Goal: Communication & Community: Answer question/provide support

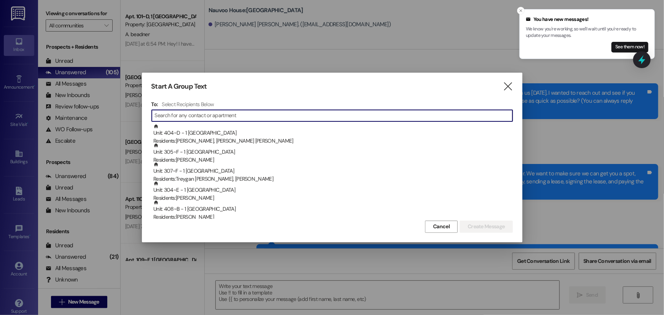
scroll to position [121, 0]
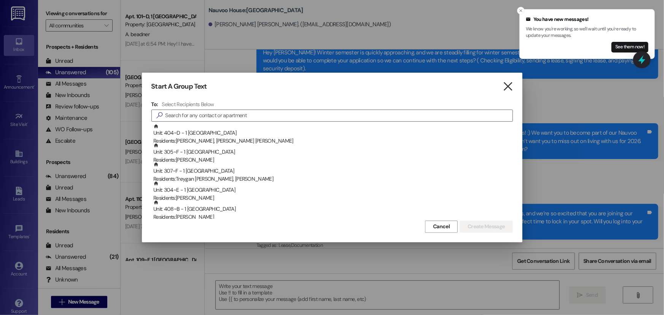
click at [506, 84] on icon "" at bounding box center [508, 87] width 10 height 8
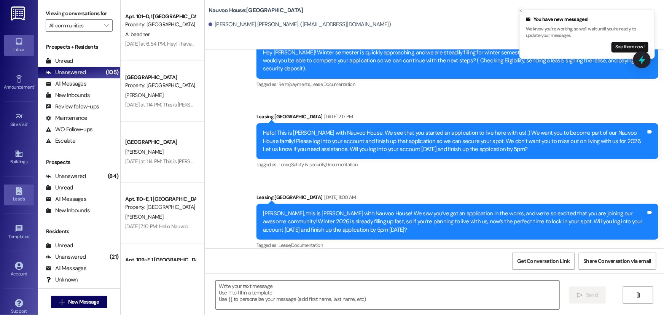
click at [23, 196] on div "Leads" at bounding box center [19, 199] width 38 height 8
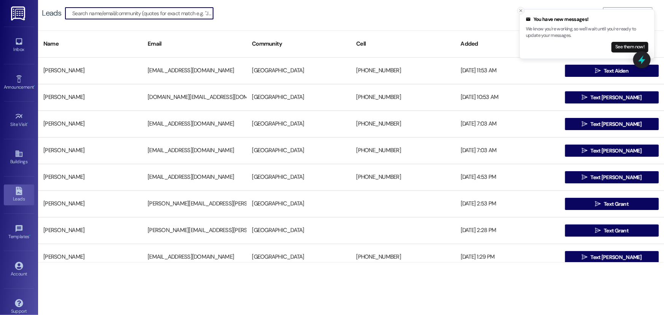
click at [521, 12] on icon "Close toast" at bounding box center [520, 10] width 5 height 5
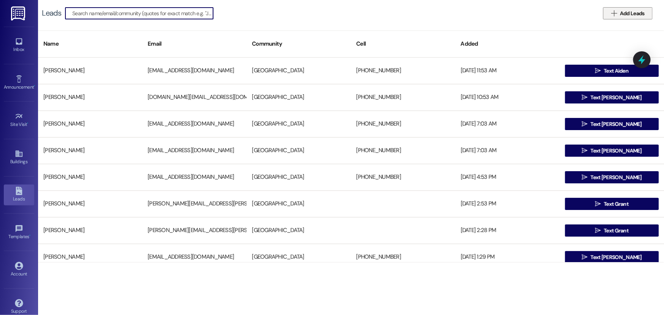
click at [622, 14] on span "Add Leads" at bounding box center [632, 14] width 25 height 8
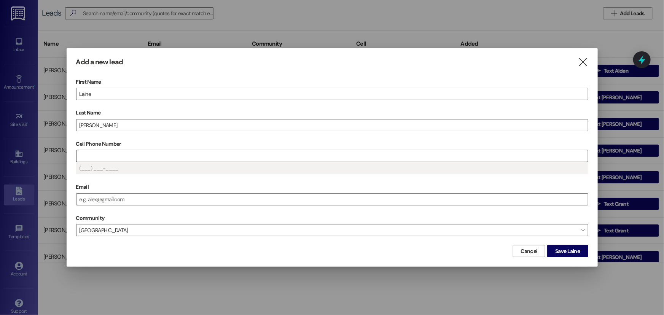
click at [118, 159] on input "Cell Phone Number" at bounding box center [331, 155] width 511 height 11
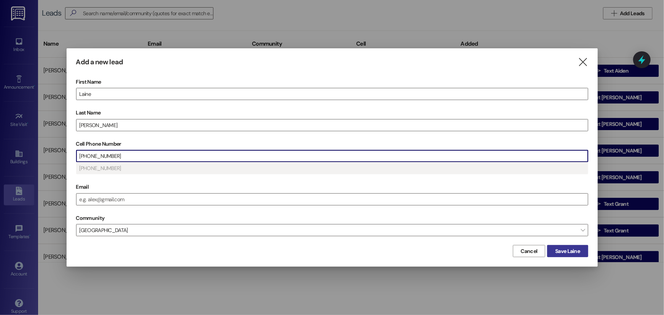
click at [577, 256] on button "Save Laine" at bounding box center [567, 251] width 41 height 12
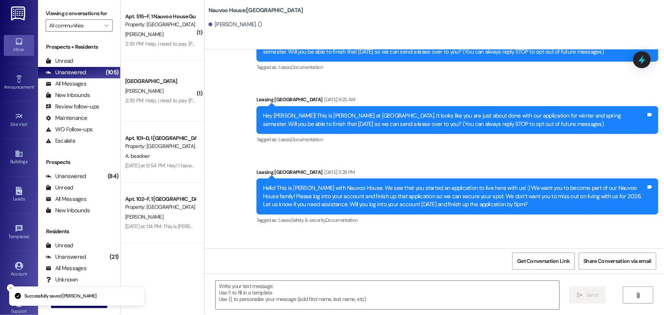
scroll to position [185, 0]
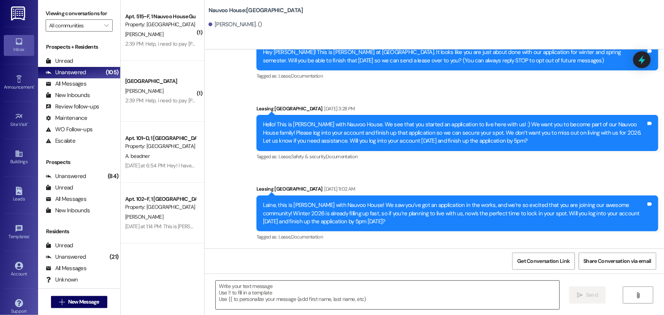
click at [265, 285] on textarea at bounding box center [388, 295] width 344 height 29
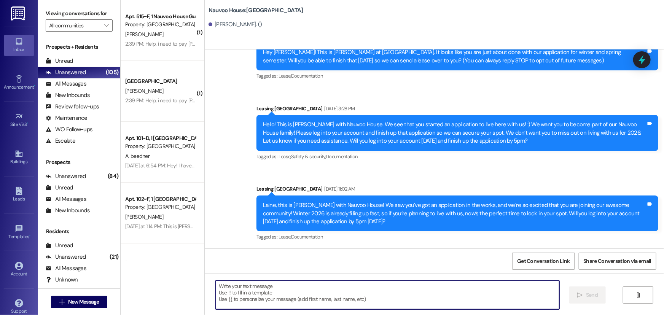
click at [255, 303] on textarea at bounding box center [388, 295] width 344 height 29
type textarea "H"
paste textarea "(503) 510-0190"
type textarea "("
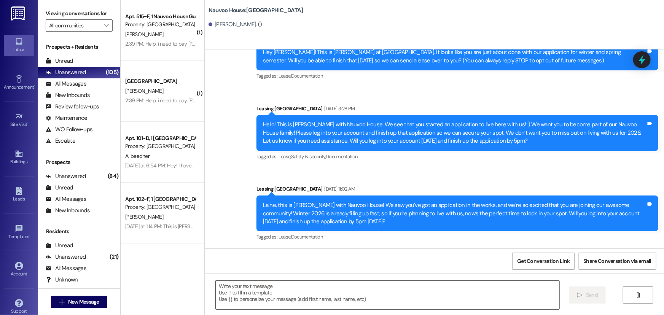
click at [260, 296] on textarea at bounding box center [388, 295] width 344 height 29
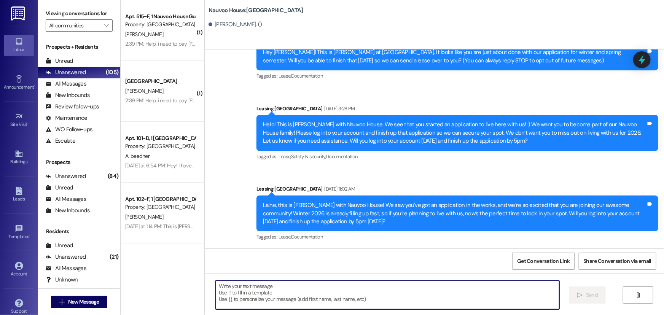
paste textarea "Hey Jensen! This is Josh at Nauvoo House. I am reaching out because we saw that…"
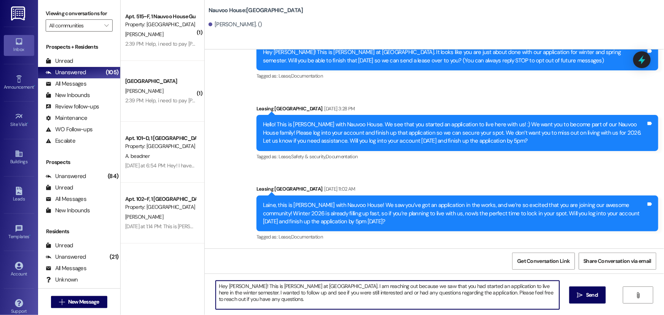
click at [239, 287] on textarea "Hey Jensen! This is Josh at Nauvoo House. I am reaching out because we saw that…" at bounding box center [388, 295] width 344 height 29
drag, startPoint x: 551, startPoint y: 296, endPoint x: 199, endPoint y: 283, distance: 352.1
click at [199, 283] on div "( 1 ) Apt. 515~F, 1 Nauvoo House Guarantors Property: Nauvoo House A. Larson 2:…" at bounding box center [392, 157] width 543 height 315
type textarea "Hey Laine! This is Josh at Nauvoo House. I am reaching out because we saw that …"
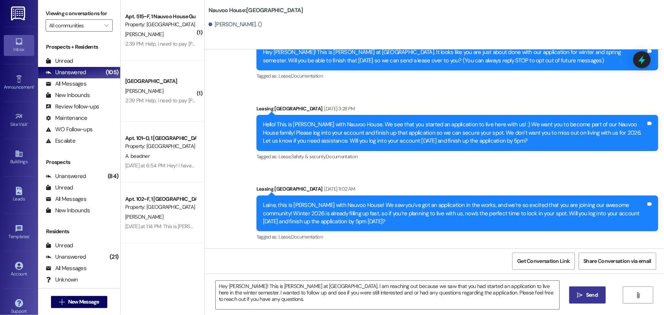
click at [578, 294] on icon "" at bounding box center [580, 295] width 6 height 6
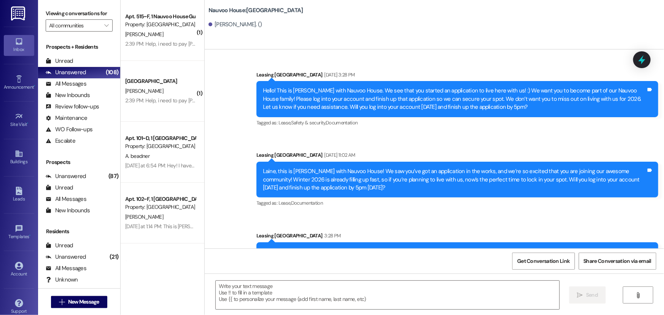
scroll to position [247, 0]
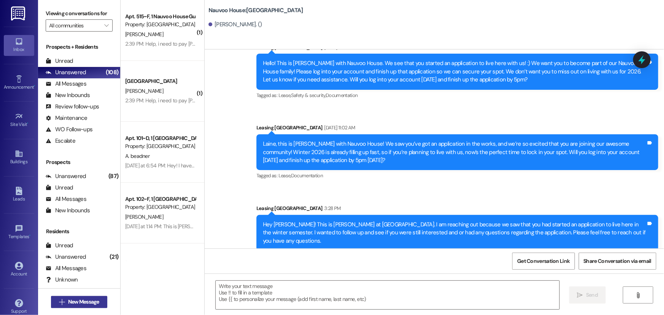
click at [98, 303] on span "New Message" at bounding box center [84, 302] width 34 height 8
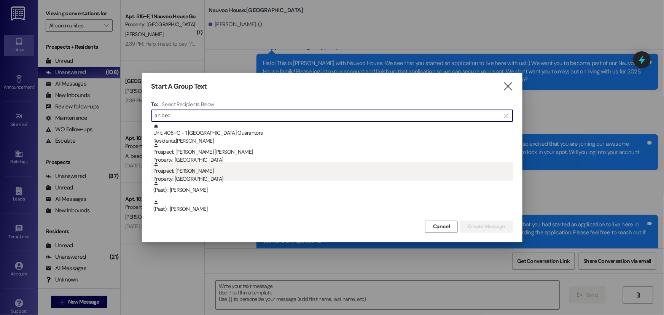
type input "an bec"
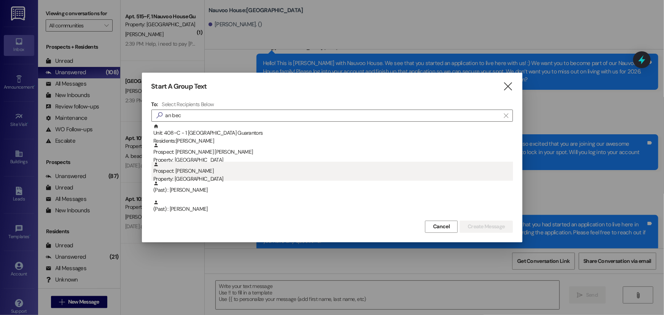
click at [199, 166] on div "Prospect: Angelica Becegato Property: Nauvoo House" at bounding box center [332, 173] width 359 height 22
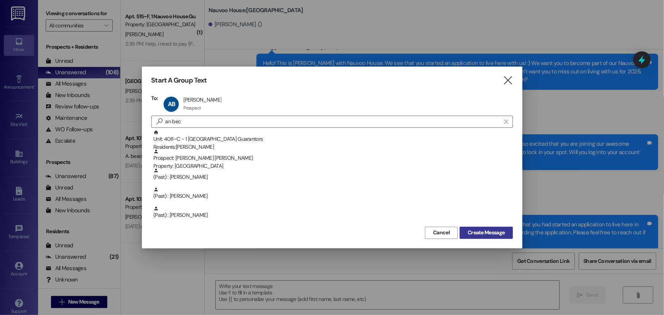
click at [494, 231] on span "Create Message" at bounding box center [486, 233] width 37 height 8
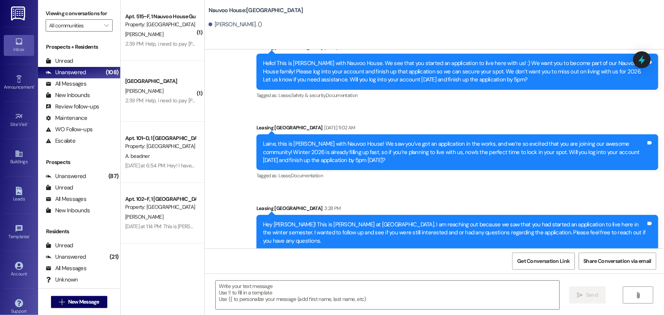
scroll to position [0, 0]
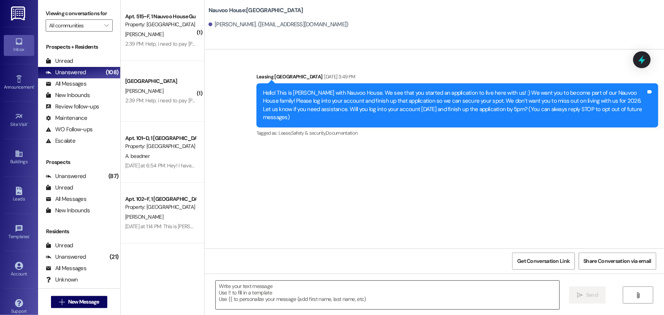
click at [317, 297] on textarea at bounding box center [388, 295] width 344 height 29
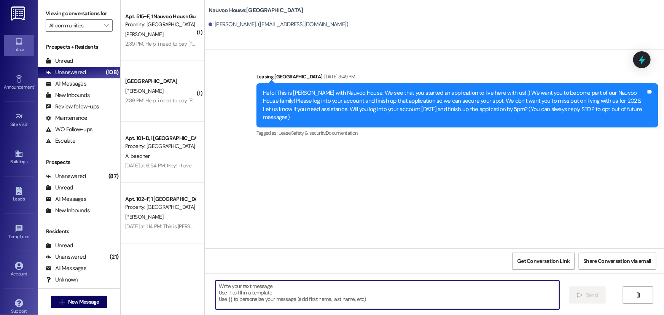
paste textarea "Hey Laine! This is Josh at Nauvoo House. I am reaching out because we saw that …"
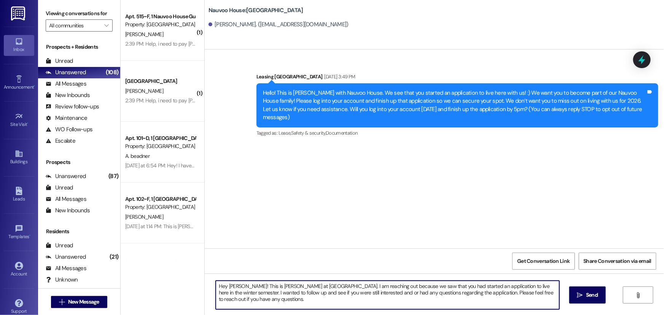
click at [236, 285] on textarea "Hey Laine! This is Josh at Nauvoo House. I am reaching out because we saw that …" at bounding box center [388, 295] width 344 height 29
drag, startPoint x: 242, startPoint y: 299, endPoint x: 212, endPoint y: 280, distance: 35.4
click at [216, 283] on textarea "Hey [PERSON_NAME]! This is [PERSON_NAME] at [GEOGRAPHIC_DATA]. I am reaching ou…" at bounding box center [388, 295] width 344 height 29
type textarea "Hey [PERSON_NAME]! This is [PERSON_NAME] at [GEOGRAPHIC_DATA]. I am reaching ou…"
click at [594, 297] on span "Send" at bounding box center [592, 295] width 12 height 8
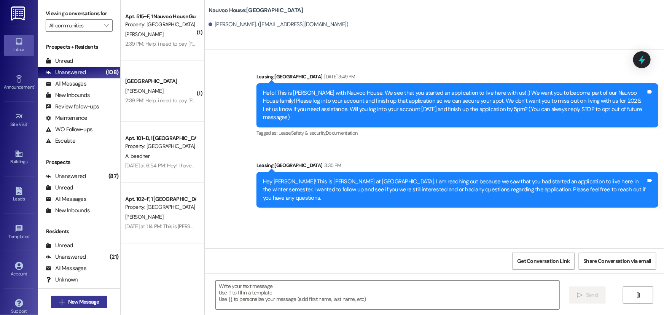
drag, startPoint x: 76, startPoint y: 302, endPoint x: 68, endPoint y: 302, distance: 7.6
click at [68, 302] on span "New Message" at bounding box center [83, 302] width 31 height 8
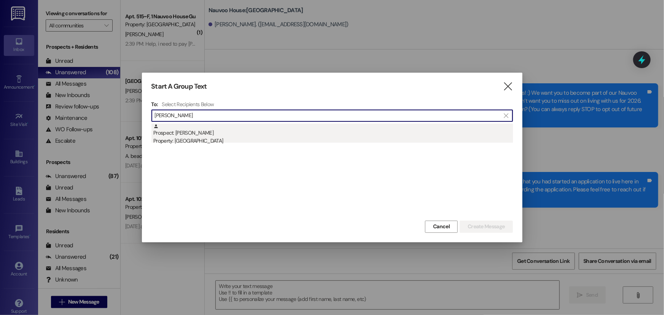
type input "emily swan"
click at [194, 127] on div "Prospect: Emily Swanberg Property: Nauvoo House" at bounding box center [332, 135] width 359 height 22
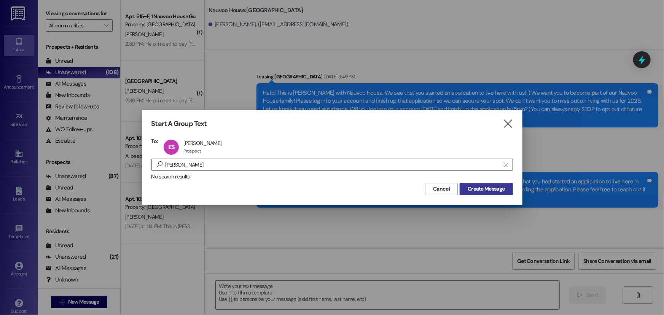
click at [493, 194] on button "Create Message" at bounding box center [486, 189] width 53 height 12
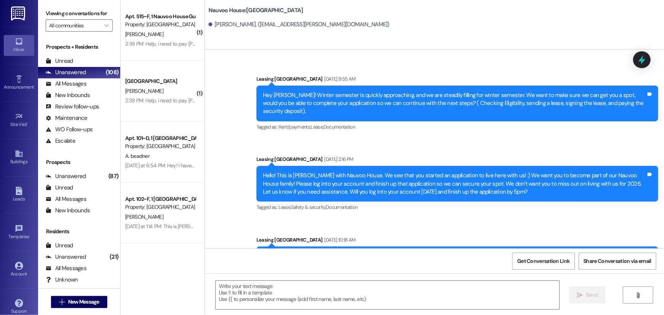
scroll to position [113, 0]
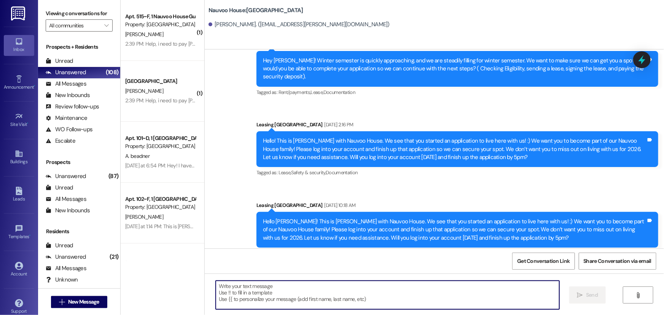
click at [337, 299] on textarea at bounding box center [388, 295] width 344 height 29
paste textarea "Hey [PERSON_NAME]! This is [PERSON_NAME] at [GEOGRAPHIC_DATA]. I am reaching ou…"
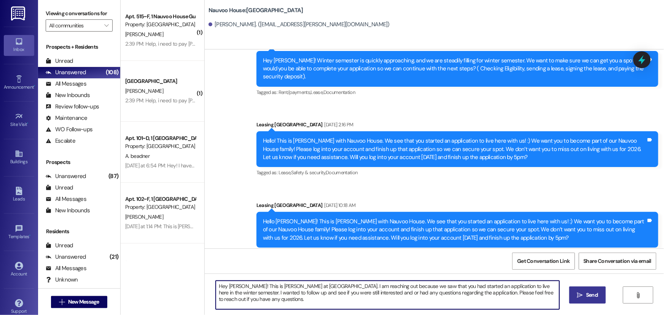
type textarea "Hey [PERSON_NAME]! This is [PERSON_NAME] at [GEOGRAPHIC_DATA]. I am reaching ou…"
click at [591, 300] on button " Send" at bounding box center [587, 294] width 37 height 17
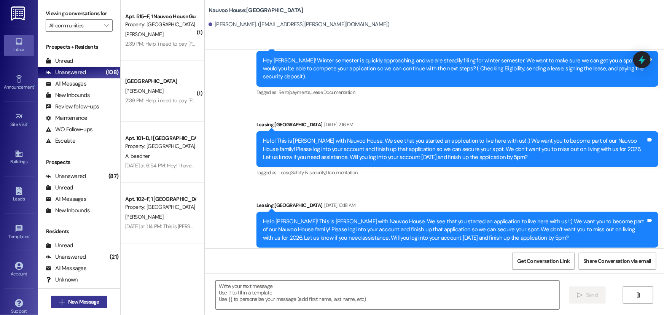
click at [86, 298] on span "New Message" at bounding box center [83, 302] width 31 height 8
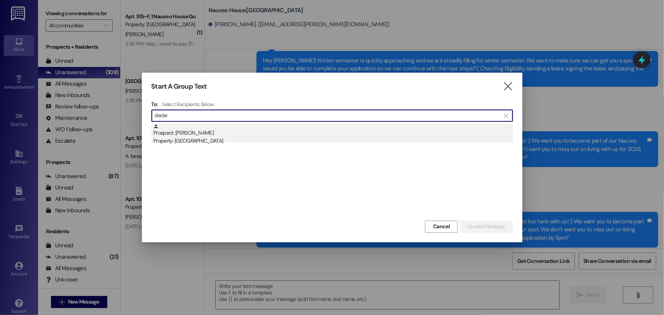
type input "decle"
click at [266, 143] on div "Property: [GEOGRAPHIC_DATA]" at bounding box center [332, 141] width 359 height 8
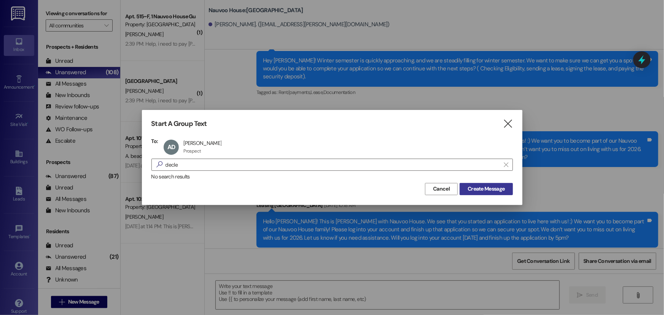
click at [478, 191] on span "Create Message" at bounding box center [486, 189] width 37 height 8
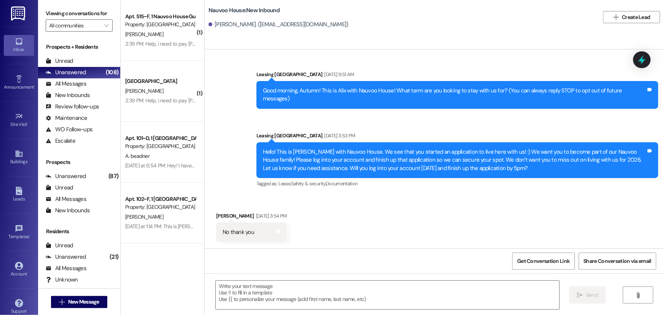
scroll to position [0, 0]
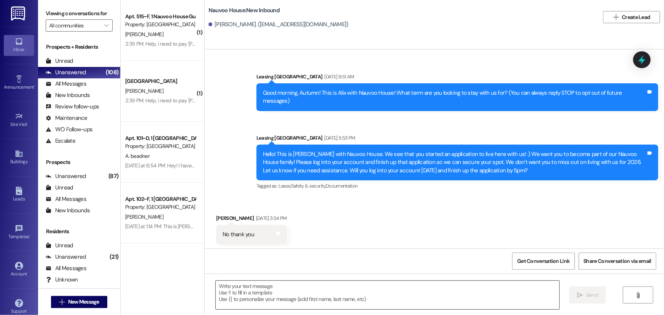
click at [285, 303] on textarea at bounding box center [388, 295] width 344 height 29
click at [72, 307] on button " New Message" at bounding box center [79, 302] width 56 height 12
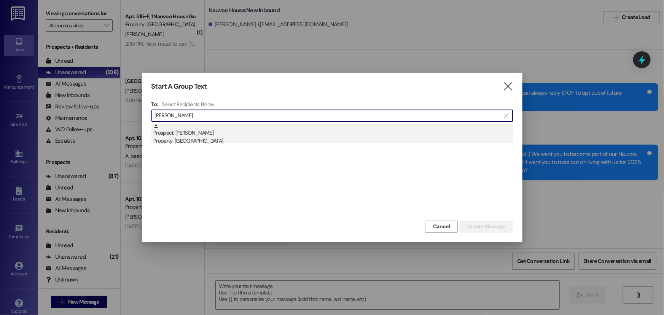
type input "[PERSON_NAME]"
click at [375, 141] on div "Property: [GEOGRAPHIC_DATA]" at bounding box center [332, 141] width 359 height 8
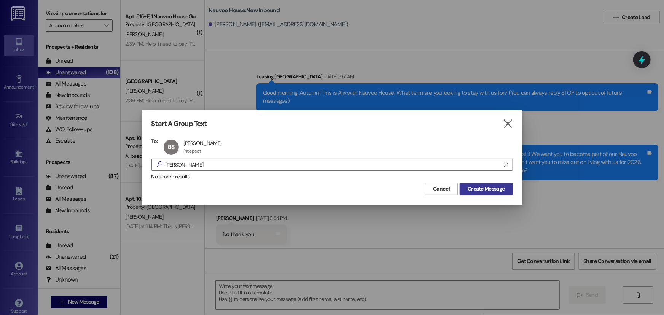
click at [478, 190] on span "Create Message" at bounding box center [486, 189] width 37 height 8
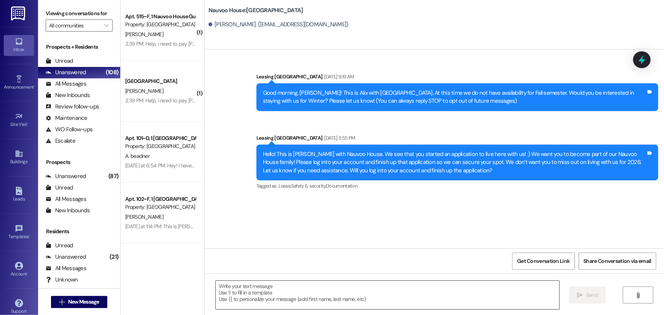
click at [286, 292] on textarea at bounding box center [388, 295] width 344 height 29
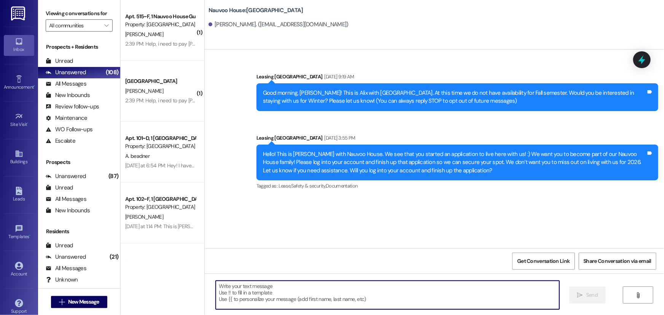
paste textarea "Hey [PERSON_NAME]! This is [PERSON_NAME] at [GEOGRAPHIC_DATA]. I am reaching ou…"
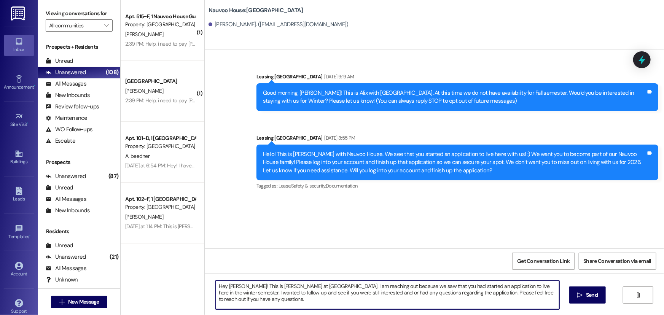
click at [243, 286] on textarea "Hey [PERSON_NAME]! This is [PERSON_NAME] at [GEOGRAPHIC_DATA]. I am reaching ou…" at bounding box center [388, 295] width 344 height 29
type textarea "Hey [PERSON_NAME]! This is [PERSON_NAME] at [GEOGRAPHIC_DATA]. I am reaching ou…"
drag, startPoint x: 242, startPoint y: 297, endPoint x: 219, endPoint y: 289, distance: 23.5
click at [219, 289] on textarea "Hey [PERSON_NAME]! This is [PERSON_NAME] at [GEOGRAPHIC_DATA]. I am reaching ou…" at bounding box center [388, 295] width 344 height 29
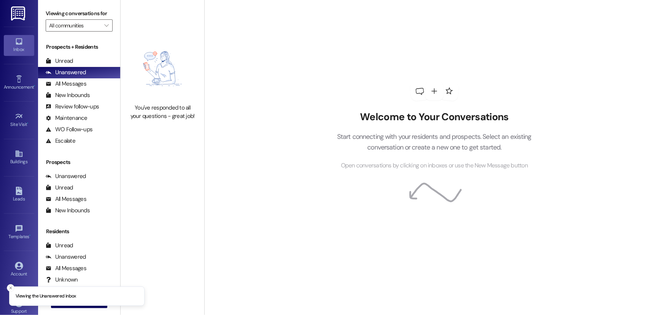
click at [70, 302] on li "Viewing the Unanswered inbox" at bounding box center [76, 296] width 135 height 20
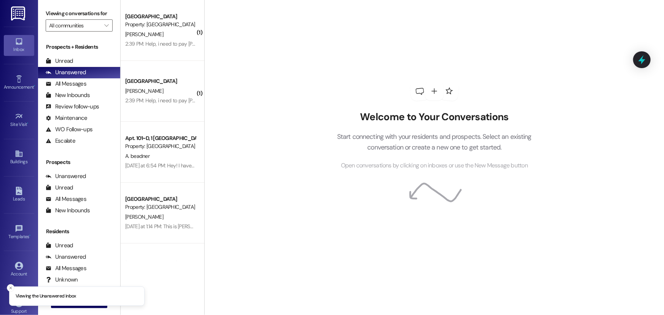
click at [94, 305] on li "Viewing the Unanswered inbox" at bounding box center [76, 296] width 135 height 20
click at [94, 307] on button " New Message" at bounding box center [79, 302] width 56 height 12
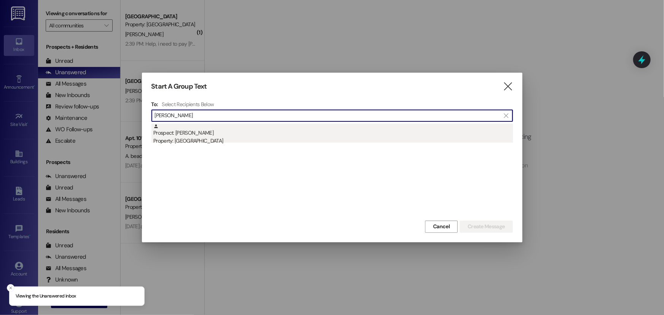
type input "[PERSON_NAME]"
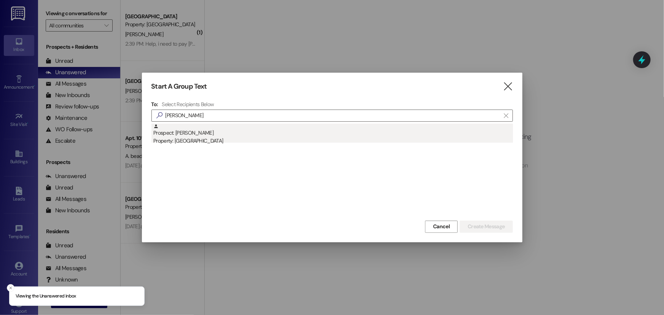
click at [228, 143] on div "Property: [GEOGRAPHIC_DATA]" at bounding box center [332, 141] width 359 height 8
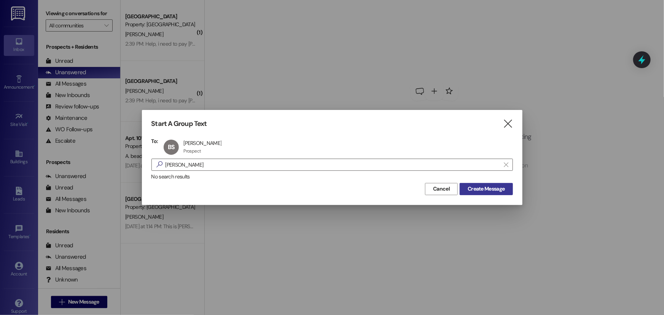
click at [486, 188] on span "Create Message" at bounding box center [486, 189] width 37 height 8
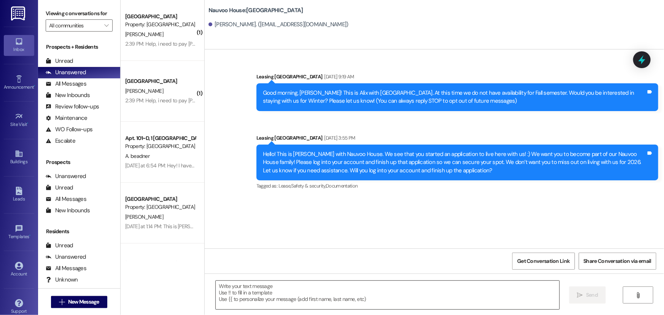
click at [285, 285] on textarea at bounding box center [388, 295] width 344 height 29
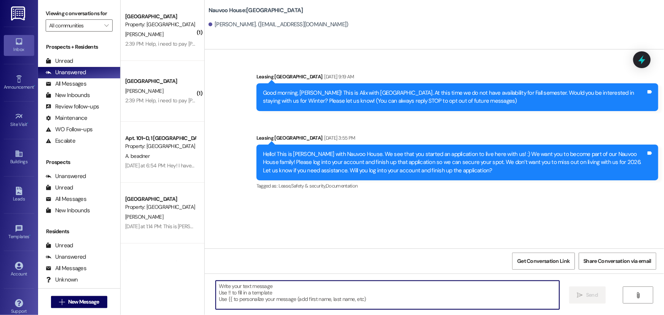
paste textarea "Hey [PERSON_NAME]! This is [PERSON_NAME] at [GEOGRAPHIC_DATA]. I am reaching ou…"
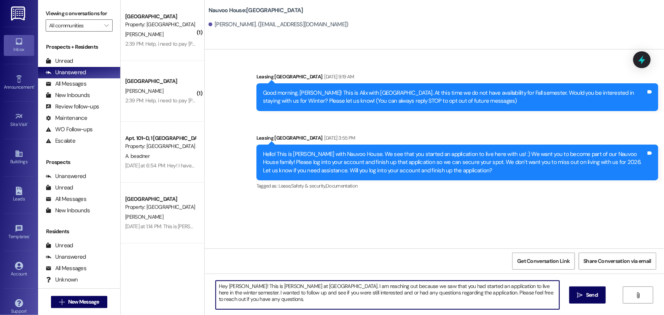
click at [242, 285] on textarea "Hey [PERSON_NAME]! This is [PERSON_NAME] at [GEOGRAPHIC_DATA]. I am reaching ou…" at bounding box center [388, 295] width 344 height 29
click at [502, 286] on textarea "Hey [PERSON_NAME]! This is [PERSON_NAME] at [GEOGRAPHIC_DATA]. I am reaching ou…" at bounding box center [388, 295] width 344 height 29
click at [236, 293] on textarea "Hey [PERSON_NAME]! This is [PERSON_NAME] at [GEOGRAPHIC_DATA]. I am reaching ou…" at bounding box center [388, 295] width 344 height 29
click at [428, 294] on textarea "Hey [PERSON_NAME]! This is [PERSON_NAME] at [GEOGRAPHIC_DATA]. I am reaching ou…" at bounding box center [388, 295] width 344 height 29
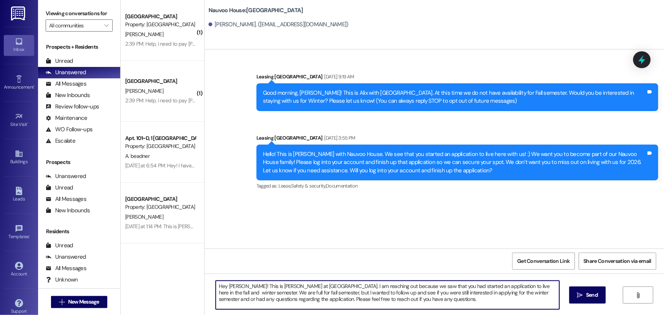
drag, startPoint x: 421, startPoint y: 301, endPoint x: 186, endPoint y: 285, distance: 236.3
click at [186, 285] on div "( 1 ) [GEOGRAPHIC_DATA] Prospect Property: [GEOGRAPHIC_DATA] [PERSON_NAME] 2:39…" at bounding box center [392, 157] width 543 height 315
type textarea "Hey [PERSON_NAME]! This is [PERSON_NAME] at [GEOGRAPHIC_DATA]. I am reaching ou…"
click at [586, 294] on span "Send" at bounding box center [592, 295] width 12 height 8
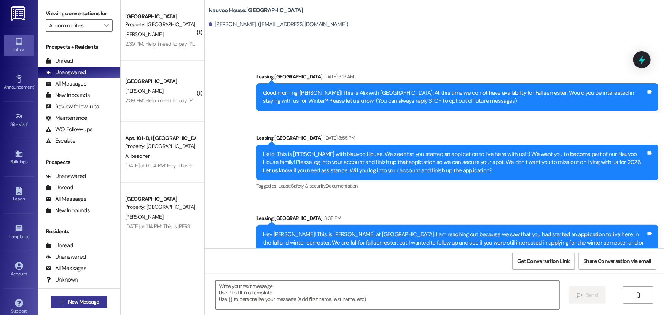
click at [91, 305] on span "New Message" at bounding box center [83, 302] width 31 height 8
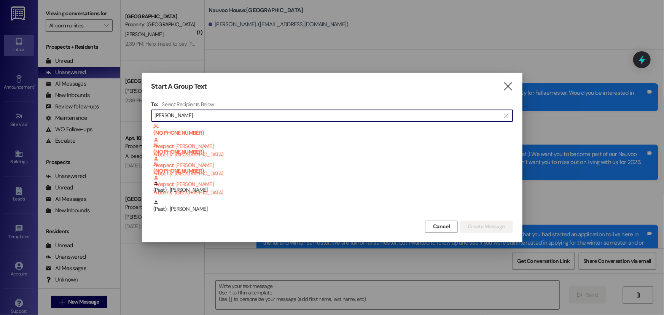
click at [161, 116] on input "[PERSON_NAME]" at bounding box center [327, 115] width 345 height 11
type input "[PERSON_NAME]"
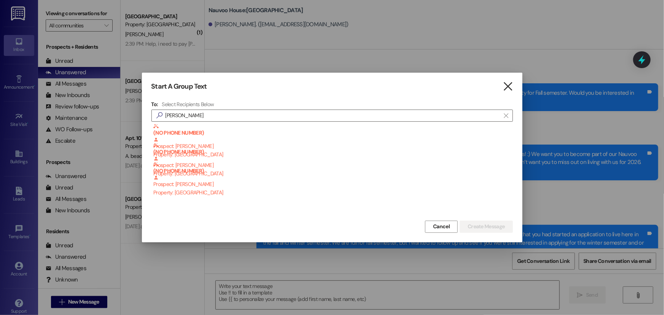
click at [511, 87] on icon "" at bounding box center [508, 87] width 10 height 8
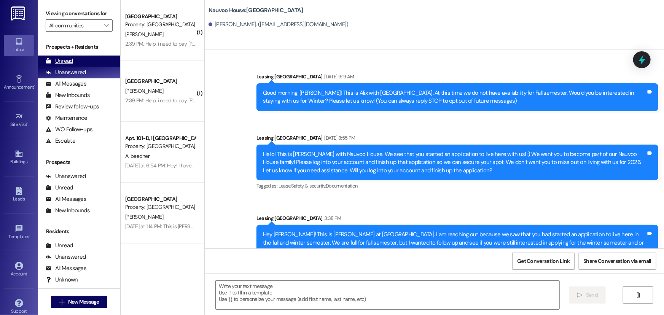
click at [70, 62] on div "Unread" at bounding box center [59, 61] width 27 height 8
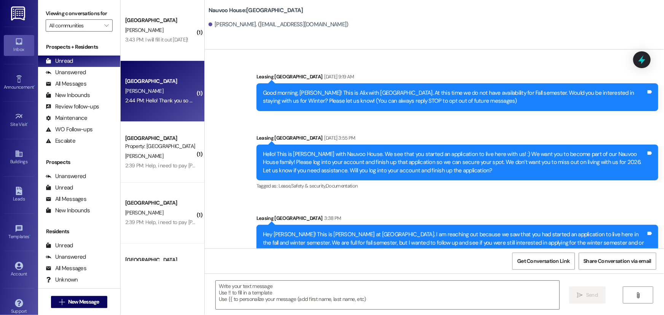
click at [139, 97] on div "2:44 PM: Hello! Thank you so much for getting back to me! I will be moving in o…" at bounding box center [422, 100] width 595 height 7
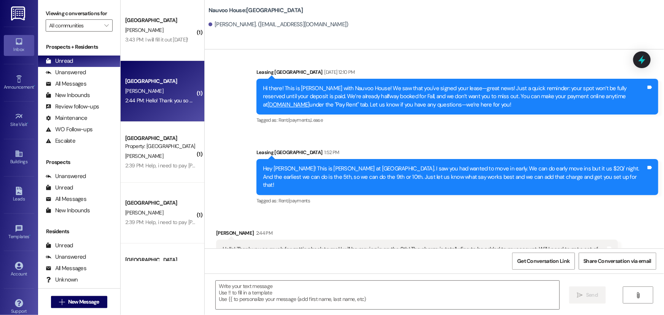
scroll to position [343, 0]
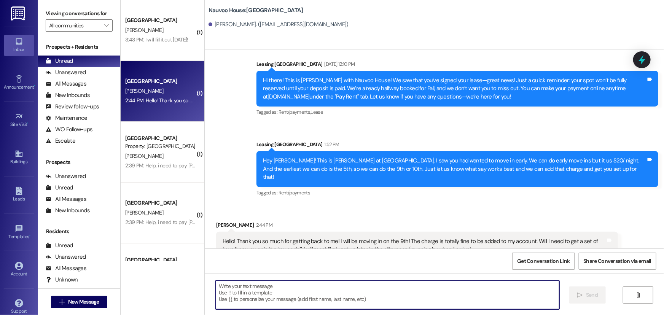
click at [369, 293] on textarea at bounding box center [388, 295] width 344 height 29
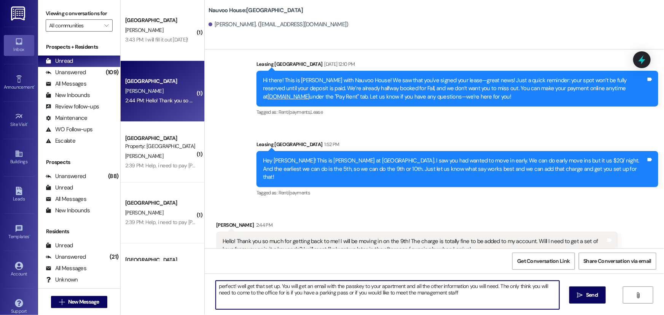
type textarea "perfect! well get that set up. You will get an email with the passkey to your a…"
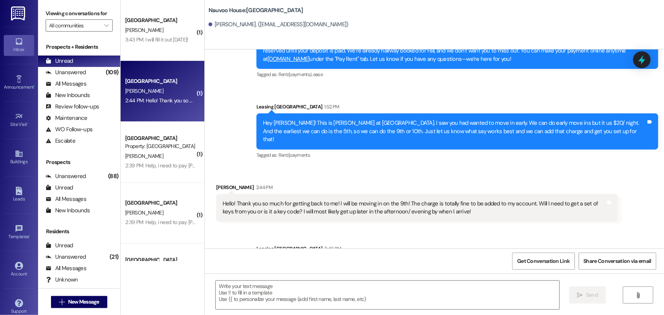
scroll to position [404, 0]
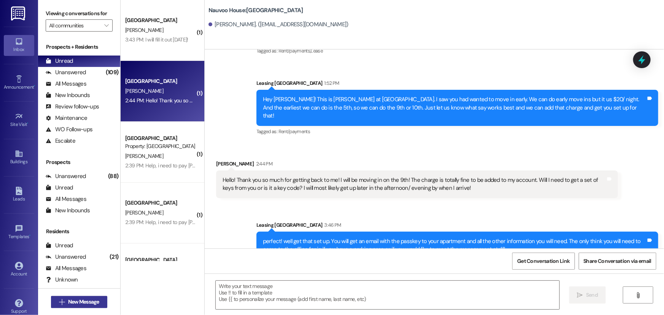
click at [68, 301] on span "New Message" at bounding box center [83, 302] width 31 height 8
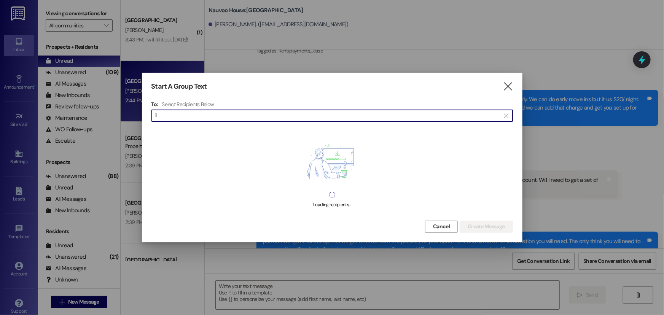
type input "i"
type input "I"
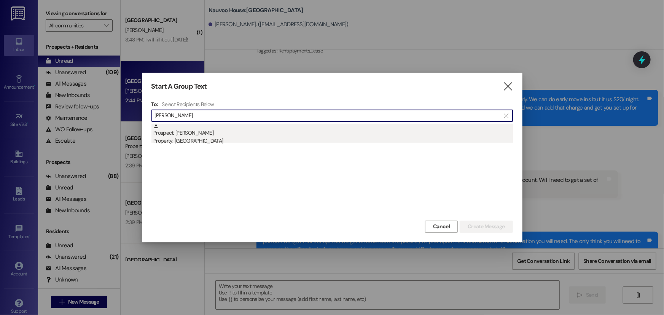
type input "[PERSON_NAME]"
click at [202, 136] on div "Prospect: [PERSON_NAME] Property: [GEOGRAPHIC_DATA]" at bounding box center [332, 135] width 359 height 22
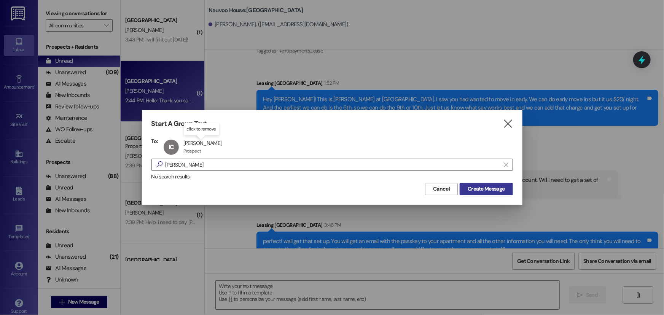
click at [480, 185] on span "Create Message" at bounding box center [486, 189] width 37 height 8
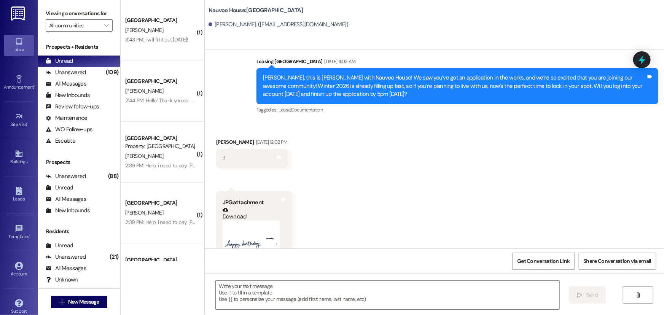
scroll to position [185, 0]
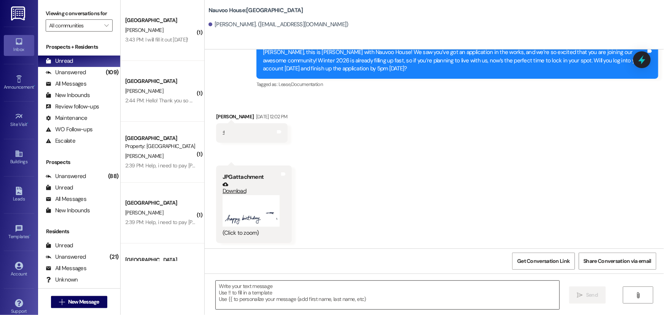
click at [309, 297] on textarea at bounding box center [388, 295] width 344 height 29
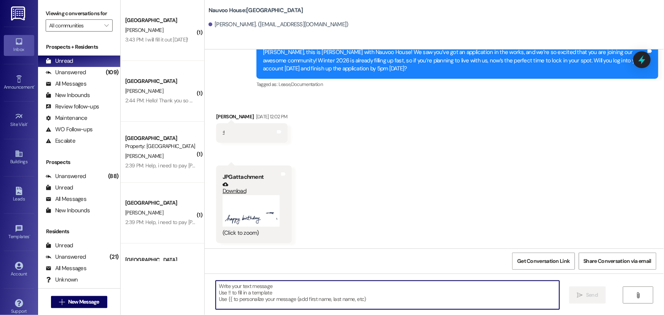
paste textarea "Hey [PERSON_NAME]! This is [PERSON_NAME] at [GEOGRAPHIC_DATA]. I was looking ov…"
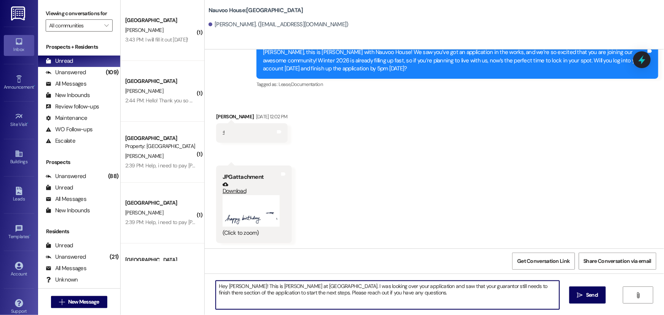
click at [235, 287] on textarea "Hey [PERSON_NAME]! This is [PERSON_NAME] at [GEOGRAPHIC_DATA]. I was looking ov…" at bounding box center [388, 295] width 344 height 29
click at [437, 302] on textarea "Hey [PERSON_NAME]! This is [PERSON_NAME] at [GEOGRAPHIC_DATA]. I was looking ov…" at bounding box center [388, 295] width 344 height 29
drag, startPoint x: 417, startPoint y: 302, endPoint x: 199, endPoint y: 287, distance: 219.3
click at [199, 287] on div "( 1 ) [GEOGRAPHIC_DATA] [PERSON_NAME] 3:43 PM: I will fill it out [DATE]! 3:43 …" at bounding box center [392, 157] width 543 height 315
type textarea "Hey [PERSON_NAME]! This is [PERSON_NAME] at [GEOGRAPHIC_DATA]. I was looking ov…"
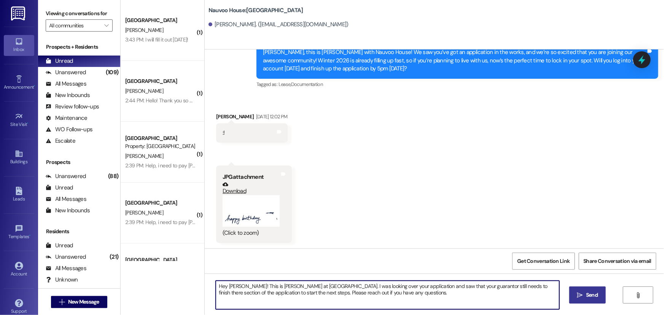
click at [573, 294] on button " Send" at bounding box center [587, 294] width 37 height 17
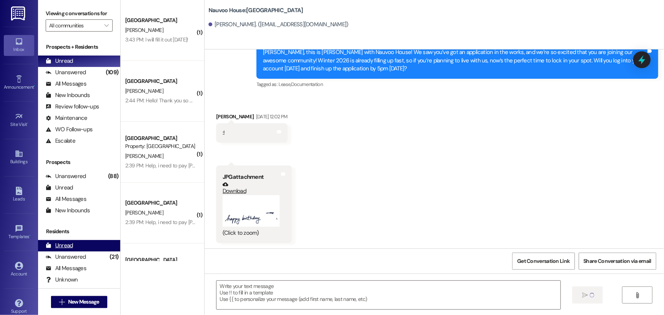
scroll to position [185, 0]
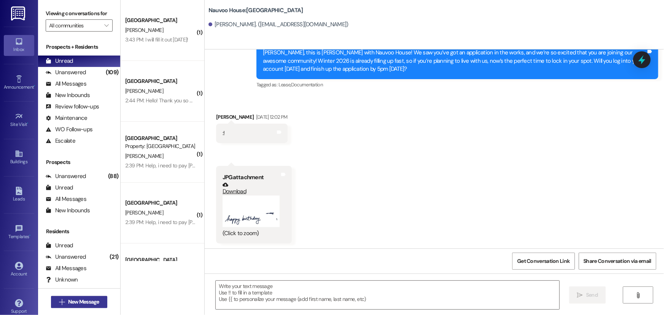
click at [84, 305] on span "New Message" at bounding box center [83, 302] width 31 height 8
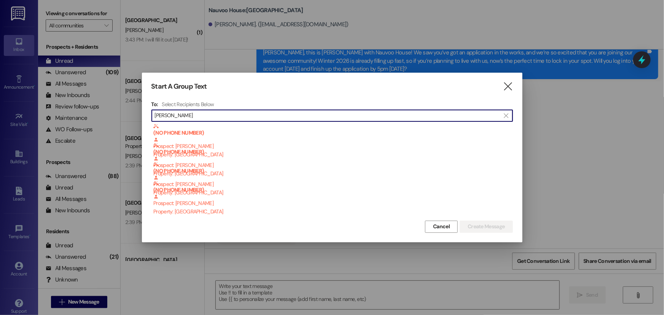
type input "[PERSON_NAME]"
drag, startPoint x: 176, startPoint y: 116, endPoint x: 130, endPoint y: 112, distance: 45.8
click at [130, 112] on div "Start A Group Text  To: Select Recipients Below  [PERSON_NAME]  (NO PHONE NU…" at bounding box center [332, 157] width 664 height 315
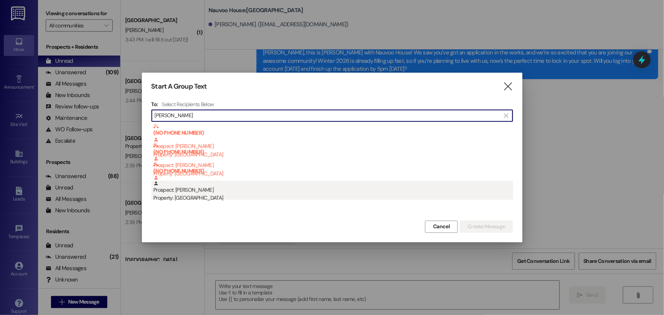
type input "[PERSON_NAME]"
click at [191, 196] on div "Property: [GEOGRAPHIC_DATA]" at bounding box center [332, 198] width 359 height 8
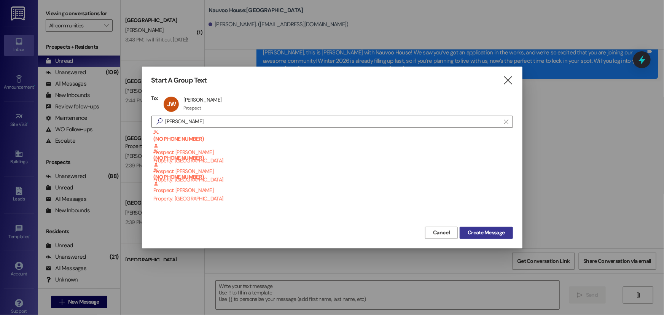
click at [506, 238] on button "Create Message" at bounding box center [486, 233] width 53 height 12
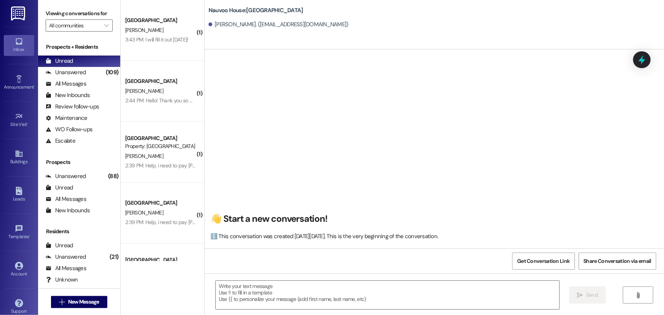
scroll to position [0, 0]
click at [257, 296] on textarea at bounding box center [388, 295] width 344 height 29
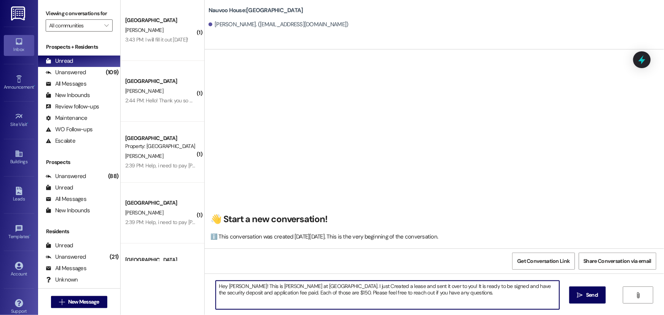
drag, startPoint x: 439, startPoint y: 292, endPoint x: 211, endPoint y: 286, distance: 228.3
click at [215, 286] on div "Hey [PERSON_NAME]! This is [PERSON_NAME] at [GEOGRAPHIC_DATA]. I just Created a…" at bounding box center [387, 294] width 344 height 29
click at [300, 302] on textarea "Hey [PERSON_NAME]! This is [PERSON_NAME] at [GEOGRAPHIC_DATA]. I just Created a…" at bounding box center [388, 295] width 344 height 29
click at [289, 296] on textarea "Hey [PERSON_NAME]! This is [PERSON_NAME] at [GEOGRAPHIC_DATA]. I just Created a…" at bounding box center [388, 295] width 344 height 29
click at [458, 294] on textarea "Hey [PERSON_NAME]! This is [PERSON_NAME] at [GEOGRAPHIC_DATA]. I just Created a…" at bounding box center [388, 295] width 344 height 29
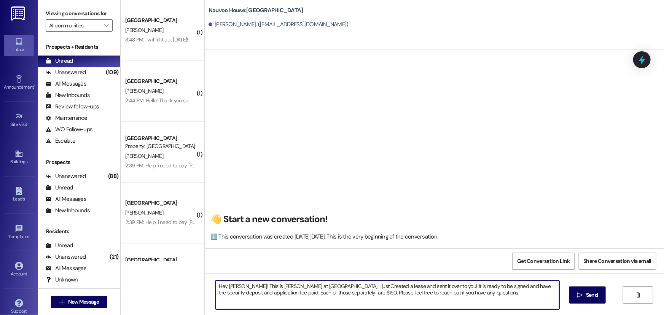
click at [318, 293] on textarea "Hey [PERSON_NAME]! This is [PERSON_NAME] at [GEOGRAPHIC_DATA]. I just Created a…" at bounding box center [388, 295] width 344 height 29
drag, startPoint x: 444, startPoint y: 293, endPoint x: 202, endPoint y: 288, distance: 242.4
click at [205, 288] on div "Hey [PERSON_NAME]! This is [PERSON_NAME] at [GEOGRAPHIC_DATA]. I just Created a…" at bounding box center [434, 302] width 459 height 57
click at [453, 296] on textarea "Hey [PERSON_NAME]! This is [PERSON_NAME] at [GEOGRAPHIC_DATA]. I just Created a…" at bounding box center [388, 295] width 344 height 29
click at [311, 293] on textarea "Hey [PERSON_NAME]! This is [PERSON_NAME] at [GEOGRAPHIC_DATA]. I just Created a…" at bounding box center [388, 295] width 344 height 29
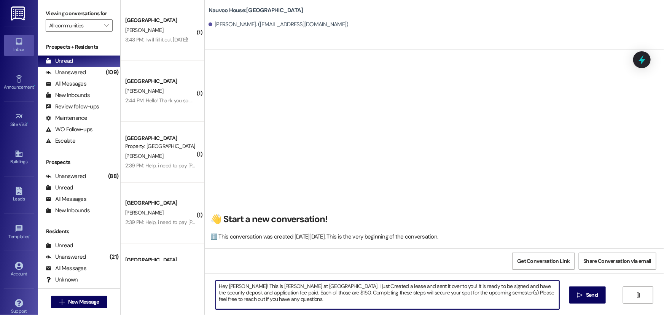
drag, startPoint x: 243, startPoint y: 298, endPoint x: 188, endPoint y: 282, distance: 58.2
click at [188, 282] on div "( 1 ) [GEOGRAPHIC_DATA] [PERSON_NAME] 3:43 PM: I will fill it out [DATE]! 3:43 …" at bounding box center [392, 157] width 543 height 315
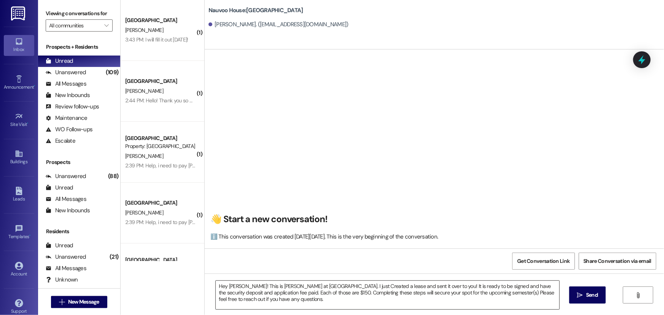
click at [353, 304] on textarea "Hey [PERSON_NAME]! This is [PERSON_NAME] at [GEOGRAPHIC_DATA]. I just Created a…" at bounding box center [388, 295] width 344 height 29
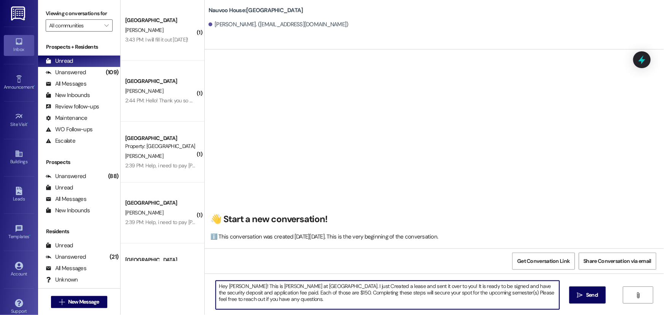
type textarea "Hey [PERSON_NAME]! This is [PERSON_NAME] at [GEOGRAPHIC_DATA]. I just Created a…"
drag, startPoint x: 270, startPoint y: 302, endPoint x: 213, endPoint y: 264, distance: 68.9
click at [213, 264] on div "👋 Start a new conversation! ℹ️ This conversation was created [DATE][DATE]. This…" at bounding box center [434, 206] width 459 height 315
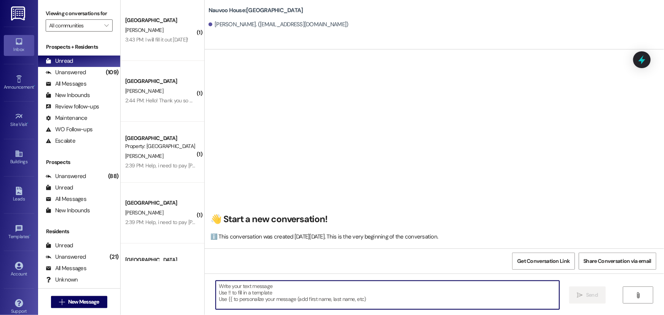
paste textarea "Hi [PERSON_NAME], This is [PERSON_NAME] at [GEOGRAPHIC_DATA]. I just created yo…"
type textarea "Hi [PERSON_NAME], This is [PERSON_NAME] at [GEOGRAPHIC_DATA]. I just created yo…"
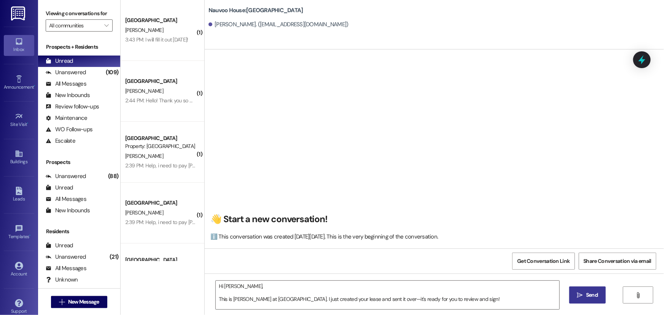
click at [582, 293] on span " Send" at bounding box center [588, 295] width 24 height 8
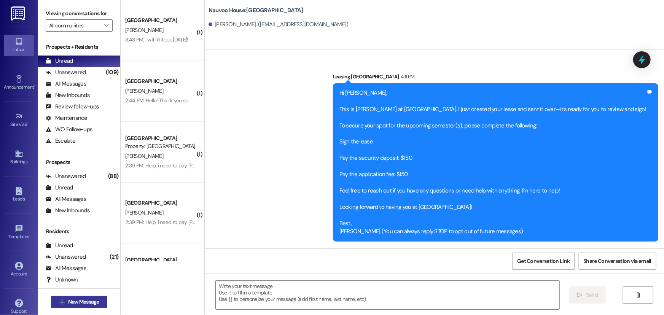
click at [73, 304] on span "New Message" at bounding box center [83, 302] width 31 height 8
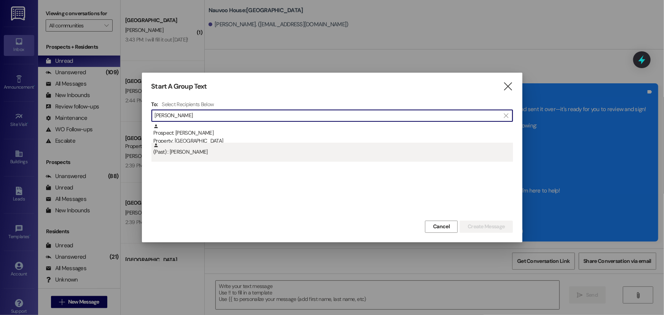
type input "[PERSON_NAME]"
click at [227, 143] on div "(Past) : [PERSON_NAME]" at bounding box center [332, 149] width 359 height 13
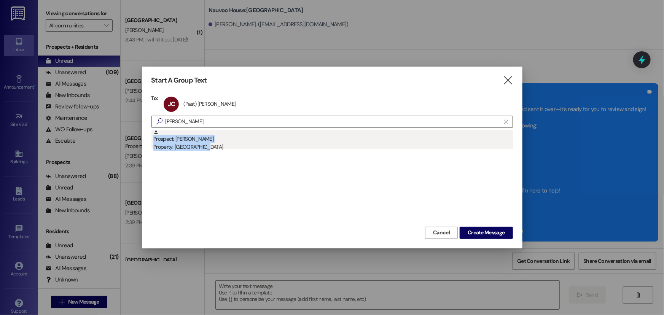
click at [229, 133] on div "Prospect: [PERSON_NAME] Property: [GEOGRAPHIC_DATA]" at bounding box center [332, 141] width 359 height 22
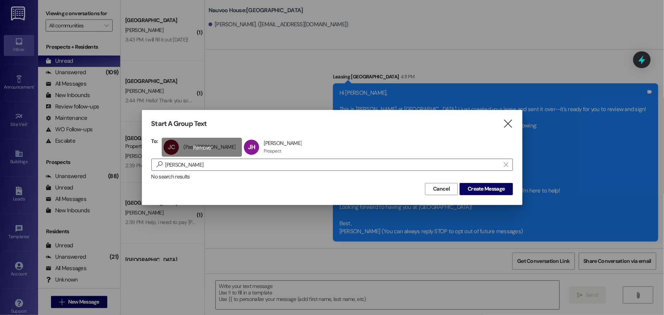
click at [205, 147] on div "JC (Past) [PERSON_NAME] (Past) [PERSON_NAME] click to remove" at bounding box center [202, 147] width 80 height 19
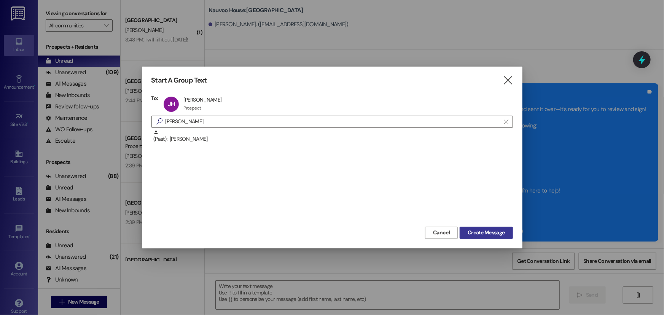
click at [477, 229] on span "Create Message" at bounding box center [486, 233] width 37 height 8
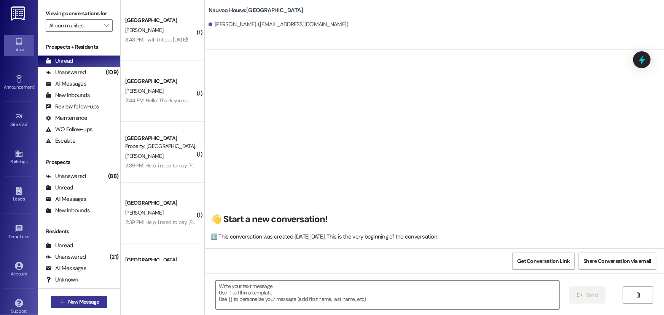
click at [80, 301] on span "New Message" at bounding box center [83, 302] width 31 height 8
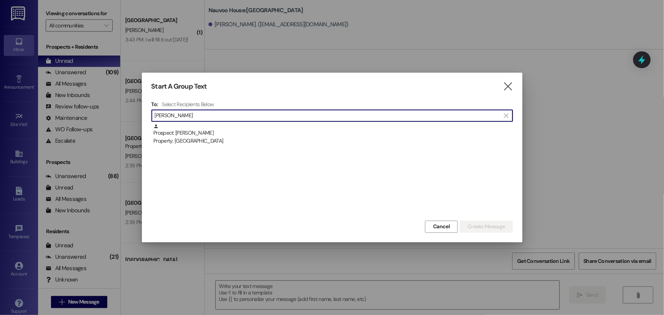
type input "[PERSON_NAME]"
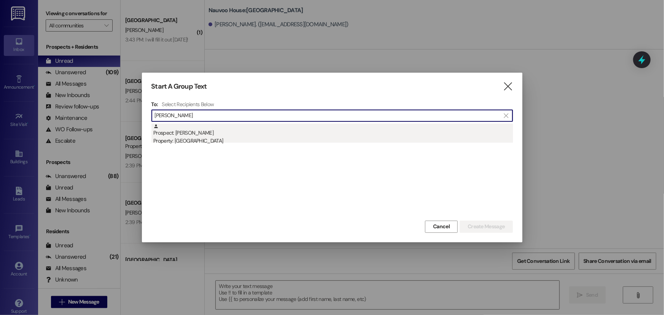
click at [248, 131] on div "Prospect: [PERSON_NAME] Property: [GEOGRAPHIC_DATA]" at bounding box center [332, 135] width 359 height 22
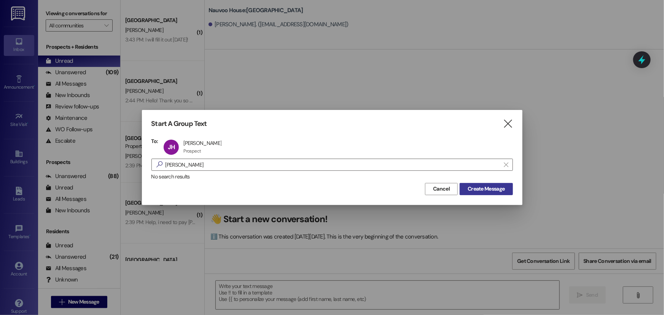
click at [497, 185] on span "Create Message" at bounding box center [486, 189] width 37 height 8
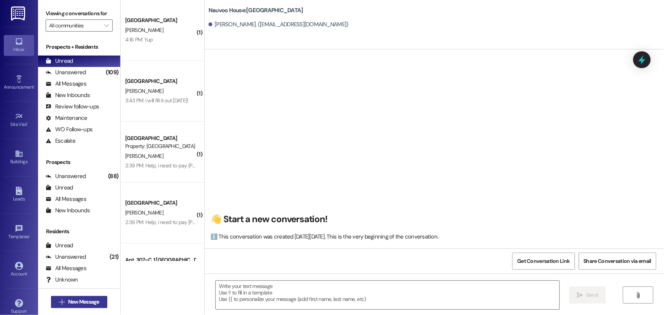
click at [97, 304] on span "New Message" at bounding box center [83, 302] width 31 height 8
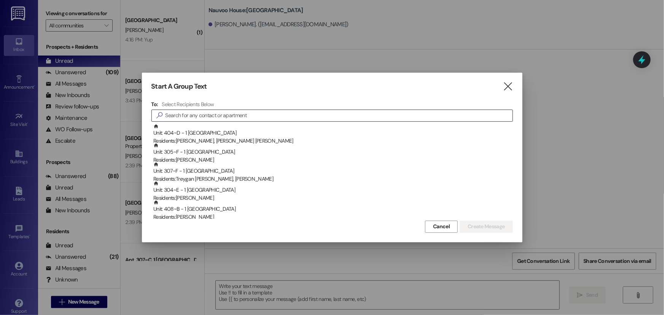
click at [301, 116] on input at bounding box center [338, 115] width 347 height 11
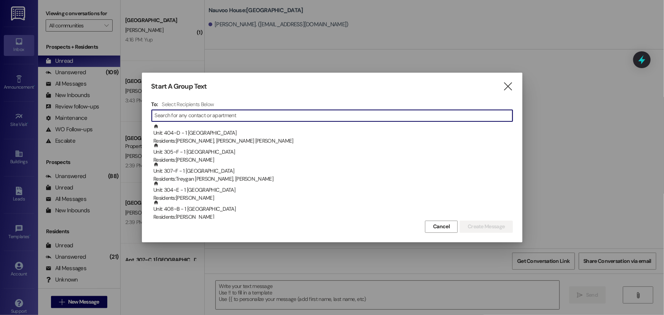
paste input "[PERSON_NAME]"
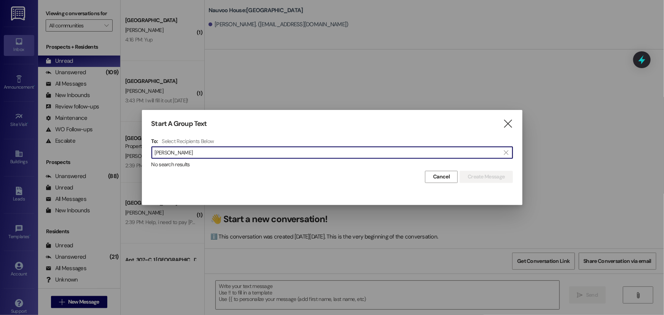
click at [197, 153] on input "[PERSON_NAME]" at bounding box center [327, 152] width 345 height 11
click at [202, 152] on input "[PERSON_NAME]" at bounding box center [327, 152] width 345 height 11
drag, startPoint x: 202, startPoint y: 152, endPoint x: 155, endPoint y: 144, distance: 47.8
click at [156, 152] on input "[PERSON_NAME]" at bounding box center [327, 152] width 345 height 11
type input "S"
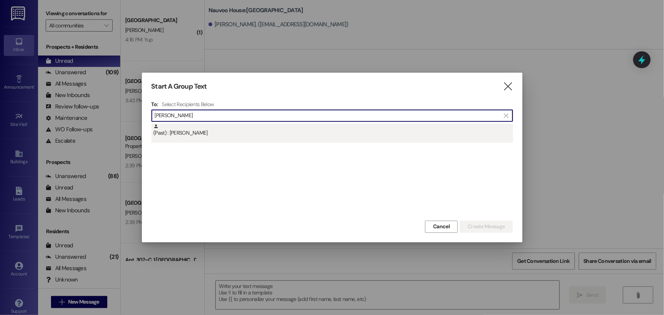
type input "[PERSON_NAME]"
click at [209, 134] on div "(Past) : [PERSON_NAME]" at bounding box center [332, 130] width 359 height 13
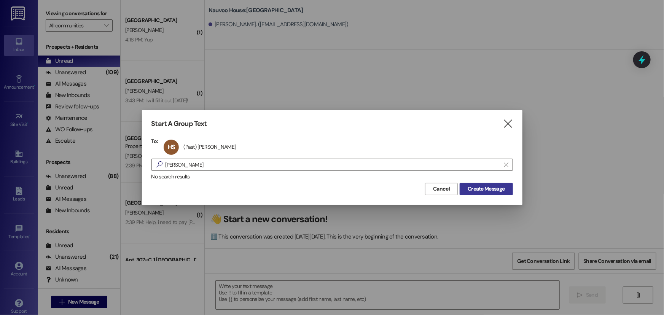
click at [493, 186] on span "Create Message" at bounding box center [486, 189] width 37 height 8
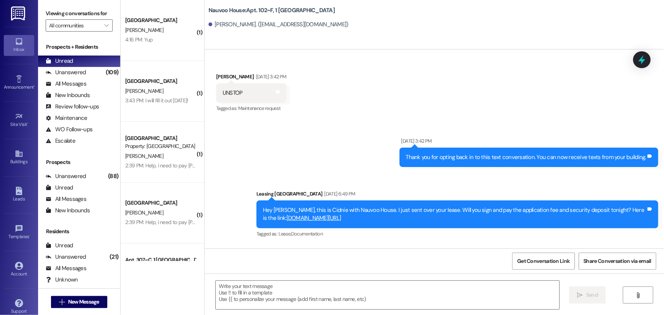
scroll to position [9101, 0]
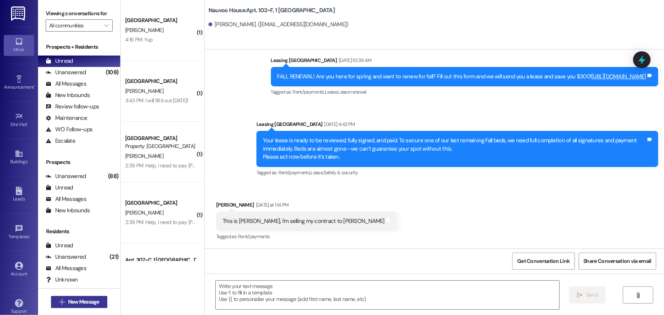
click at [92, 303] on span "New Message" at bounding box center [83, 302] width 31 height 8
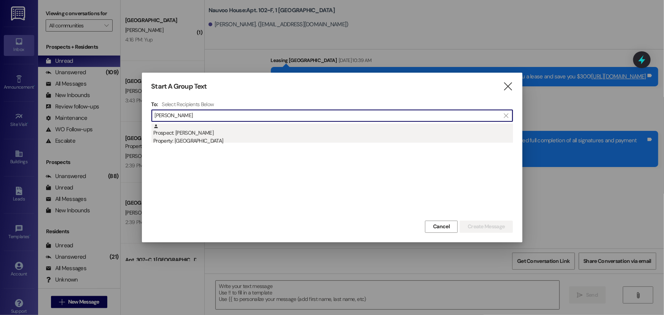
type input "[PERSON_NAME]"
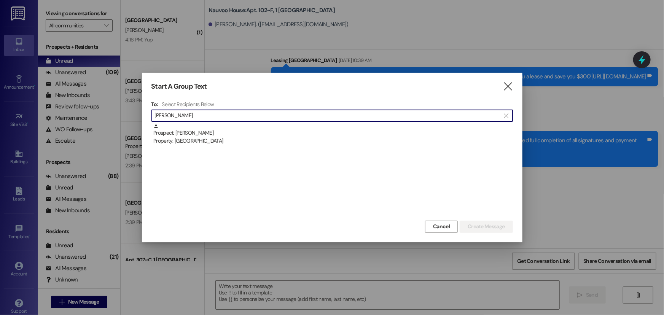
drag, startPoint x: 221, startPoint y: 132, endPoint x: 47, endPoint y: 148, distance: 174.6
click at [219, 133] on div "Prospect: [PERSON_NAME] Property: [GEOGRAPHIC_DATA]" at bounding box center [332, 135] width 359 height 22
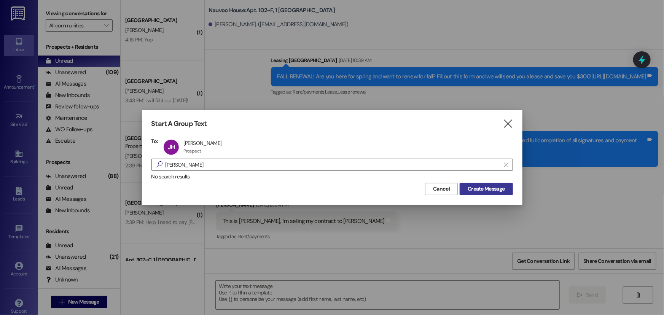
click at [468, 186] on span "Create Message" at bounding box center [486, 189] width 37 height 8
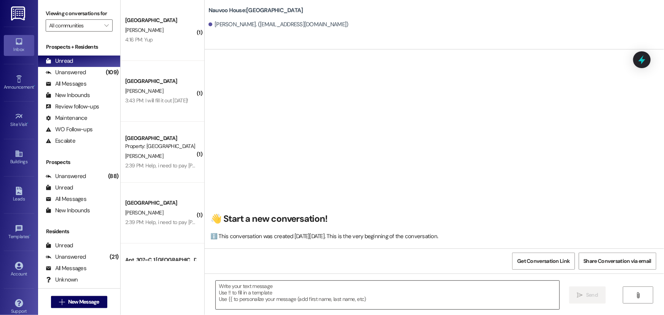
scroll to position [0, 0]
click at [263, 297] on textarea at bounding box center [388, 295] width 344 height 29
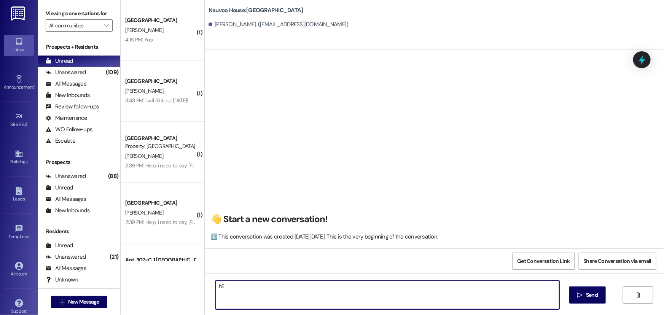
type textarea "h"
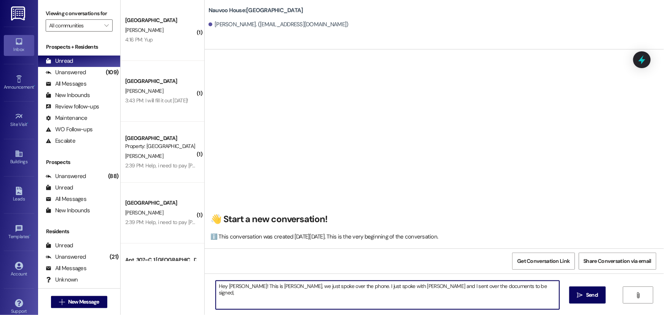
click at [495, 291] on textarea "Hey [PERSON_NAME]! This is [PERSON_NAME], we just spoke over the phone. I just …" at bounding box center [388, 295] width 344 height 29
type textarea "Hey [PERSON_NAME]! This is [PERSON_NAME], we just spoke over the phone. I just …"
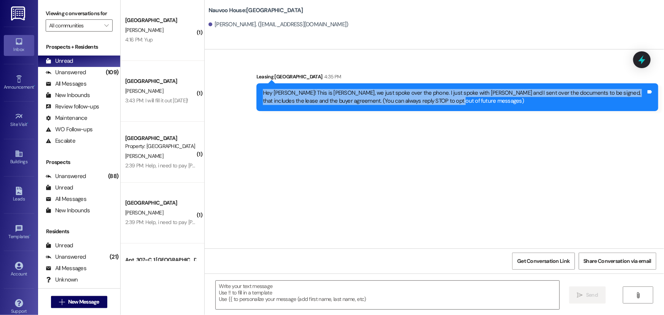
drag, startPoint x: 399, startPoint y: 104, endPoint x: 224, endPoint y: 97, distance: 174.8
click at [224, 97] on div "Sent via SMS Leasing [GEOGRAPHIC_DATA] 4:35 PM Hey [PERSON_NAME]! This is [PERS…" at bounding box center [434, 86] width 459 height 61
copy div "Hey [PERSON_NAME]! This is [PERSON_NAME], we just spoke over the phone. I just …"
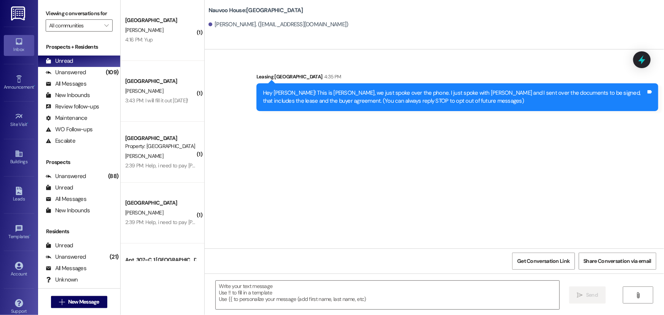
drag, startPoint x: 241, startPoint y: 59, endPoint x: 236, endPoint y: 70, distance: 11.7
click at [241, 59] on div "Sent via SMS Leasing [GEOGRAPHIC_DATA] 4:35 PM Hey [PERSON_NAME]! This is [PERS…" at bounding box center [434, 86] width 459 height 61
click at [70, 309] on div " New Message" at bounding box center [79, 302] width 56 height 19
click at [75, 305] on span "New Message" at bounding box center [83, 302] width 31 height 8
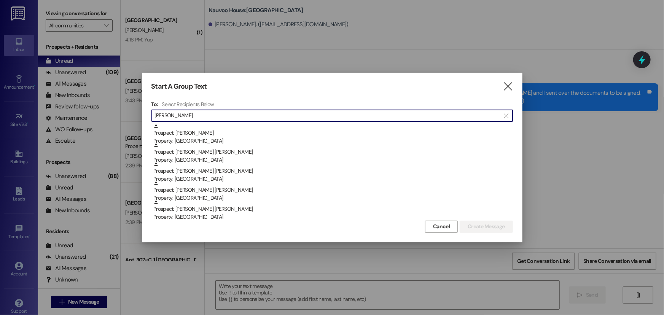
type input "[PERSON_NAME]"
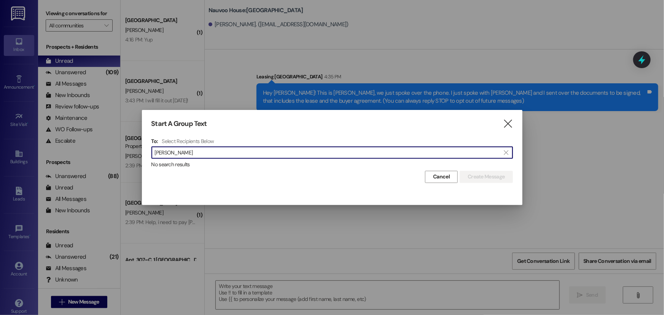
drag, startPoint x: 232, startPoint y: 151, endPoint x: 129, endPoint y: 145, distance: 104.1
click at [131, 146] on div "Start A Group Text  To: Select Recipients Below  [PERSON_NAME]  No search re…" at bounding box center [332, 157] width 664 height 315
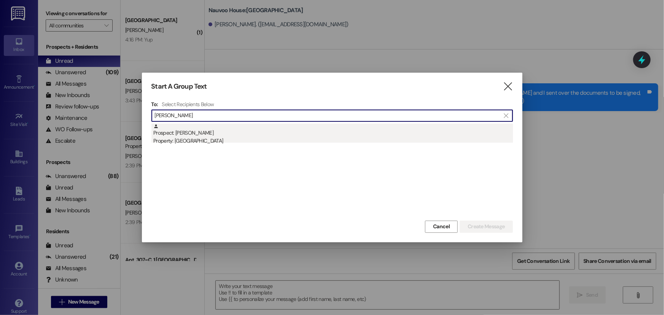
type input "[PERSON_NAME]"
click at [269, 141] on div "Property: [GEOGRAPHIC_DATA]" at bounding box center [332, 141] width 359 height 8
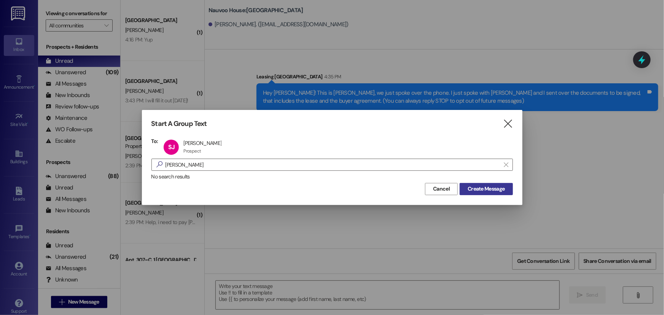
click at [483, 192] on span "Create Message" at bounding box center [486, 189] width 37 height 8
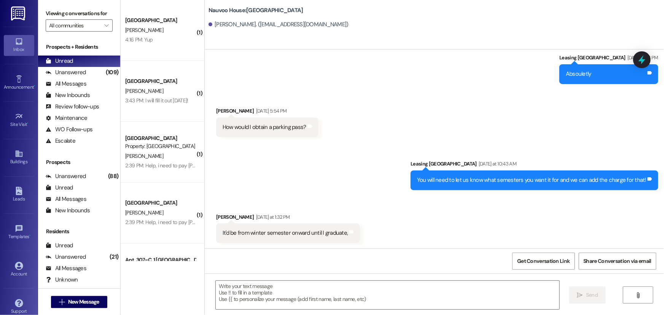
scroll to position [605, 0]
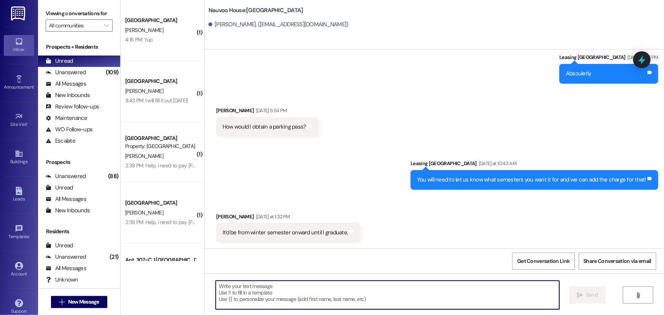
click at [309, 302] on textarea at bounding box center [388, 295] width 344 height 29
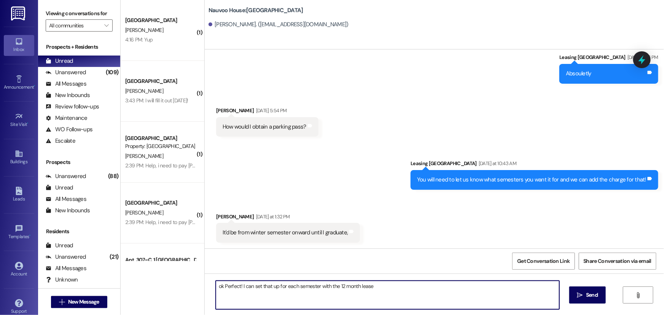
type textarea "ok Perfect! I can set that up for each semester with the 12 month lease!"
drag, startPoint x: 399, startPoint y: 289, endPoint x: 130, endPoint y: 277, distance: 269.2
click at [130, 277] on div "( 1 ) Nauvoo House Prospect [PERSON_NAME] 4:16 PM: Yup 4:16 PM: Yup ( 1 ) [GEOG…" at bounding box center [392, 157] width 543 height 315
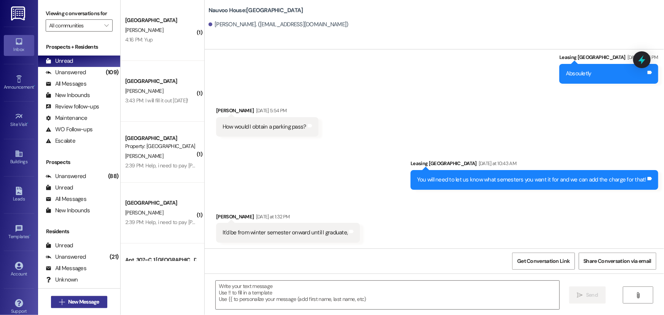
click at [90, 305] on span "New Message" at bounding box center [83, 302] width 31 height 8
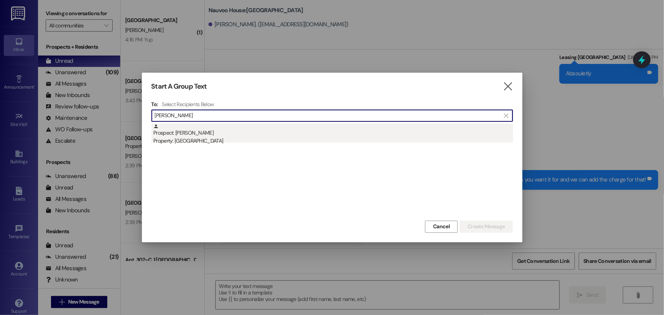
type input "[PERSON_NAME]"
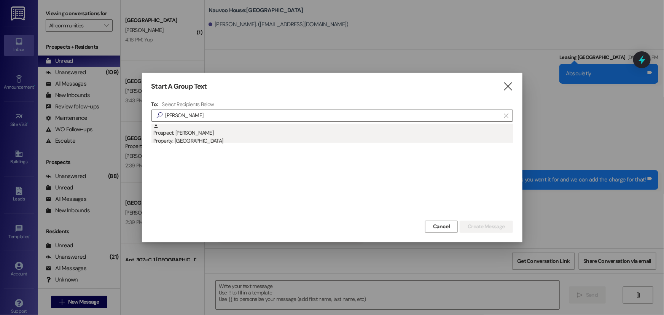
click at [299, 142] on div "Property: [GEOGRAPHIC_DATA]" at bounding box center [332, 141] width 359 height 8
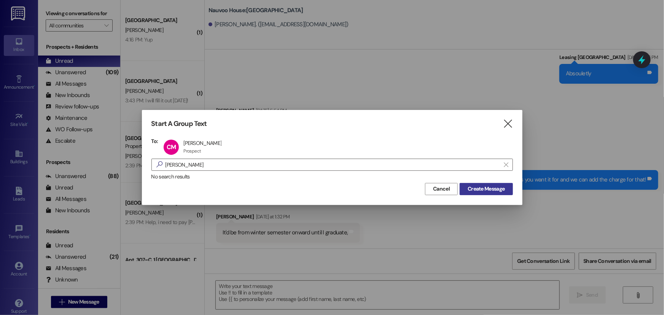
click at [478, 186] on span "Create Message" at bounding box center [486, 189] width 37 height 8
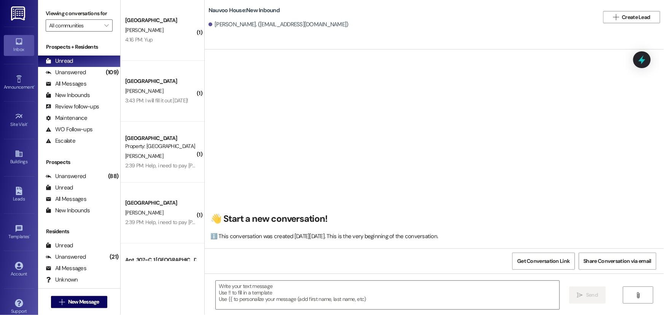
scroll to position [0, 0]
click at [103, 303] on button " New Message" at bounding box center [79, 302] width 56 height 12
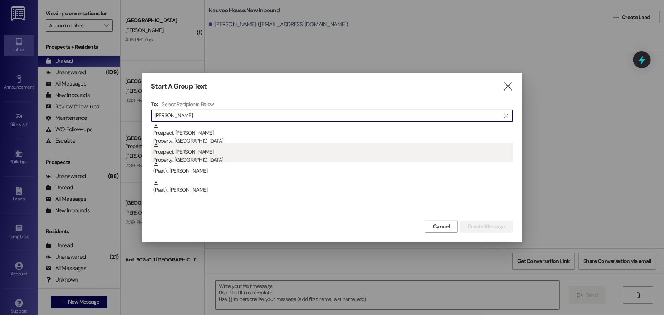
type input "[PERSON_NAME]"
click at [247, 152] on div "Prospect: [PERSON_NAME] Property: [GEOGRAPHIC_DATA]" at bounding box center [332, 154] width 359 height 22
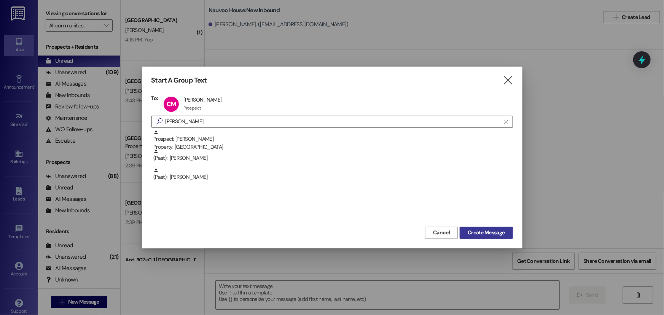
click at [494, 234] on span "Create Message" at bounding box center [486, 233] width 37 height 8
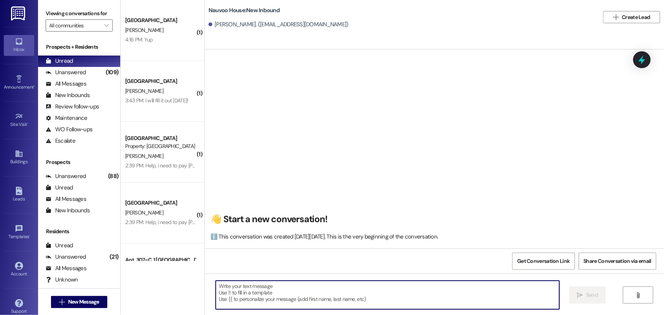
click at [329, 298] on textarea at bounding box center [388, 295] width 344 height 29
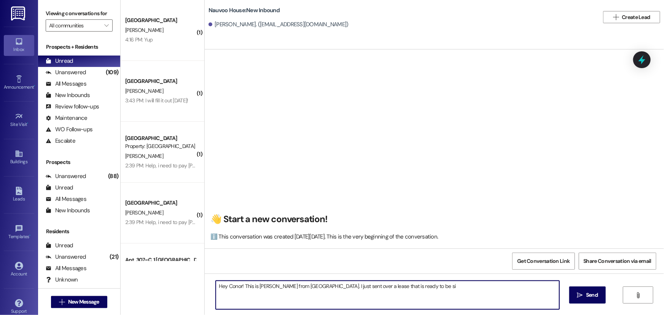
type textarea "Hey Conor! This is [PERSON_NAME] from [GEOGRAPHIC_DATA]. I just sent over a lea…"
drag, startPoint x: 437, startPoint y: 293, endPoint x: 205, endPoint y: 293, distance: 231.7
click at [205, 293] on div "Hey Conor! This is [PERSON_NAME] from [GEOGRAPHIC_DATA]. I just sent over a lea…" at bounding box center [434, 302] width 459 height 57
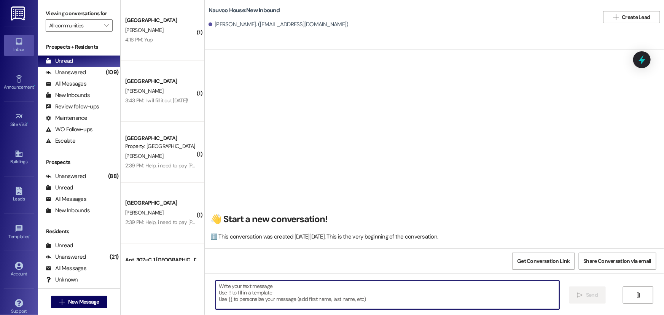
click at [279, 292] on textarea at bounding box center [388, 295] width 344 height 29
paste textarea "Hi [PERSON_NAME], This is [PERSON_NAME] at [GEOGRAPHIC_DATA]. I just created yo…"
drag, startPoint x: 235, startPoint y: 287, endPoint x: 219, endPoint y: 288, distance: 16.0
click at [219, 288] on textarea "Hi [PERSON_NAME], This is [PERSON_NAME] at [GEOGRAPHIC_DATA]. I just created yo…" at bounding box center [388, 295] width 344 height 29
type textarea "Hi Conor, This is [PERSON_NAME] at [GEOGRAPHIC_DATA]. I just created your lease…"
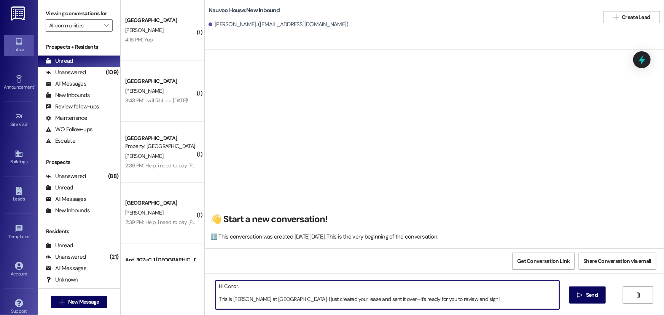
drag, startPoint x: 270, startPoint y: 304, endPoint x: 215, endPoint y: 239, distance: 85.9
click at [215, 239] on div "👋 Start a new conversation! ℹ️ This conversation was created [DATE][DATE]. This…" at bounding box center [434, 206] width 459 height 315
type textarea "Hi Conor, This is [PERSON_NAME] at [GEOGRAPHIC_DATA]. I just created your lease…"
click at [592, 295] on span "Send" at bounding box center [592, 295] width 12 height 8
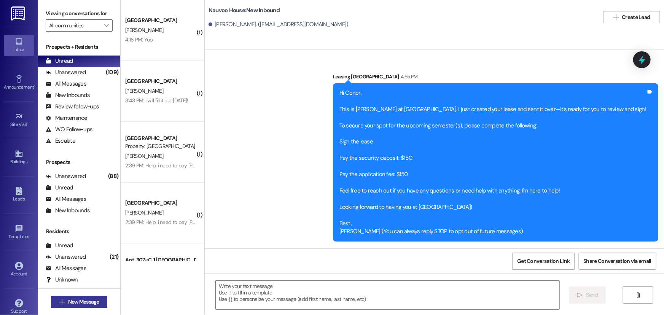
click at [97, 301] on span "New Message" at bounding box center [83, 302] width 31 height 8
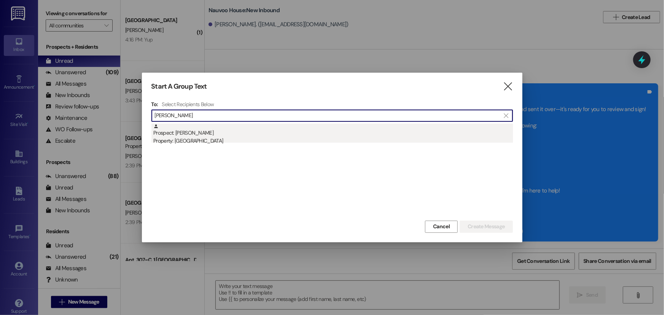
type input "[PERSON_NAME]"
click at [206, 141] on div "Property: [GEOGRAPHIC_DATA]" at bounding box center [332, 141] width 359 height 8
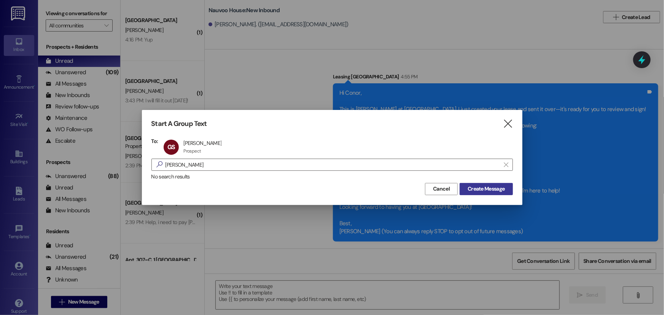
click at [498, 188] on span "Create Message" at bounding box center [486, 189] width 37 height 8
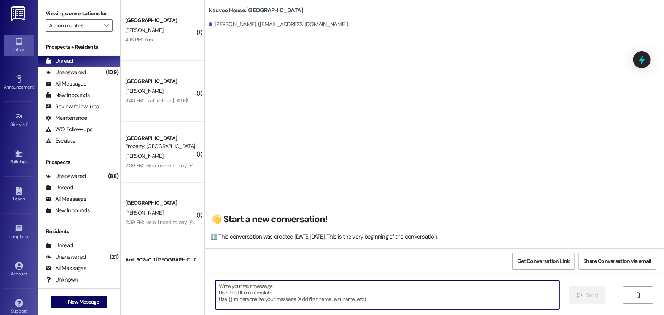
click at [274, 304] on textarea at bounding box center [388, 295] width 344 height 29
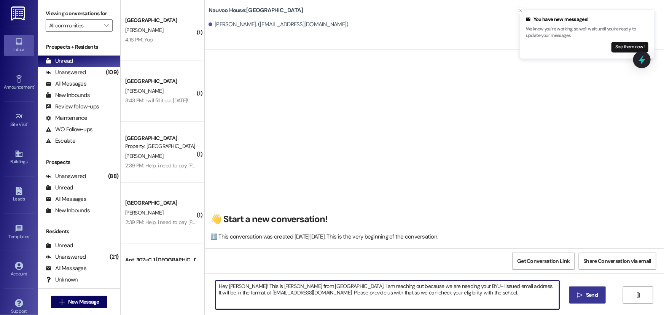
drag, startPoint x: 442, startPoint y: 295, endPoint x: 202, endPoint y: 285, distance: 240.2
click at [205, 285] on div "Hey [PERSON_NAME]! This is [PERSON_NAME] from [GEOGRAPHIC_DATA]. I am reaching …" at bounding box center [434, 302] width 459 height 57
type textarea "Hey [PERSON_NAME]! This is [PERSON_NAME] from [GEOGRAPHIC_DATA]. I am reaching …"
click at [585, 297] on span "Send" at bounding box center [591, 295] width 15 height 8
